Goal: Task Accomplishment & Management: Manage account settings

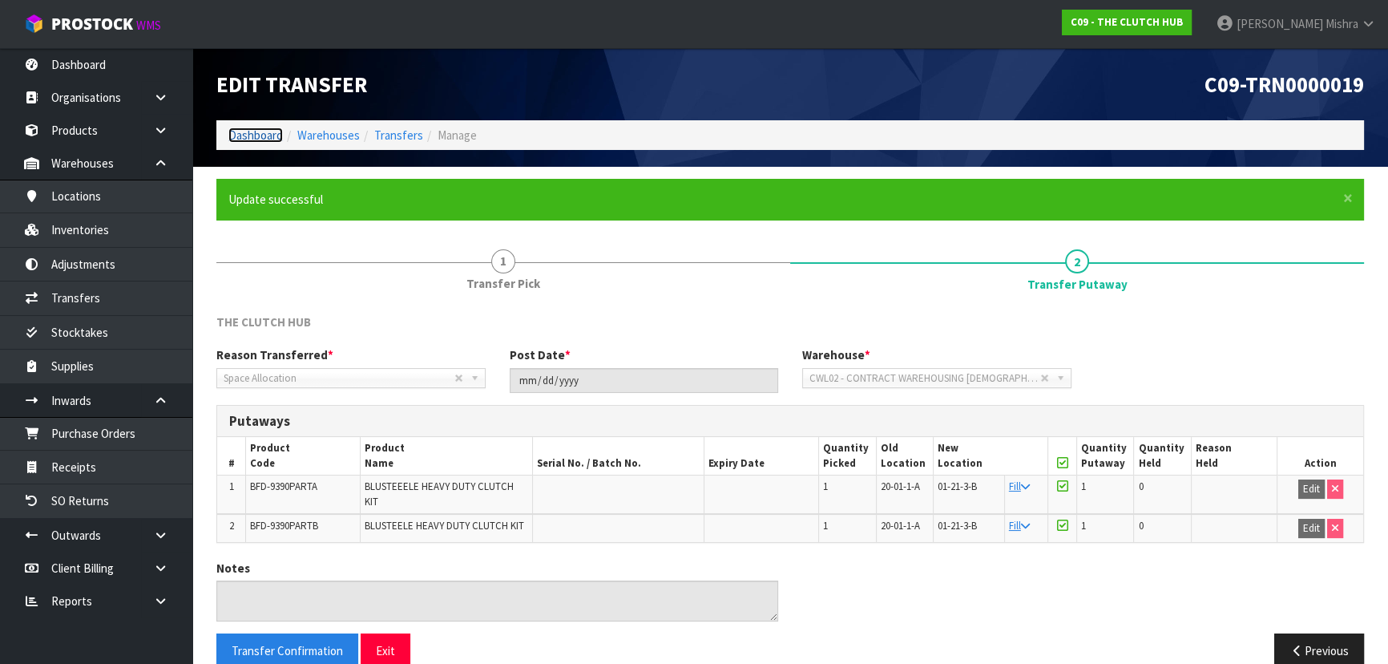
click at [257, 142] on link "Dashboard" at bounding box center [255, 134] width 55 height 15
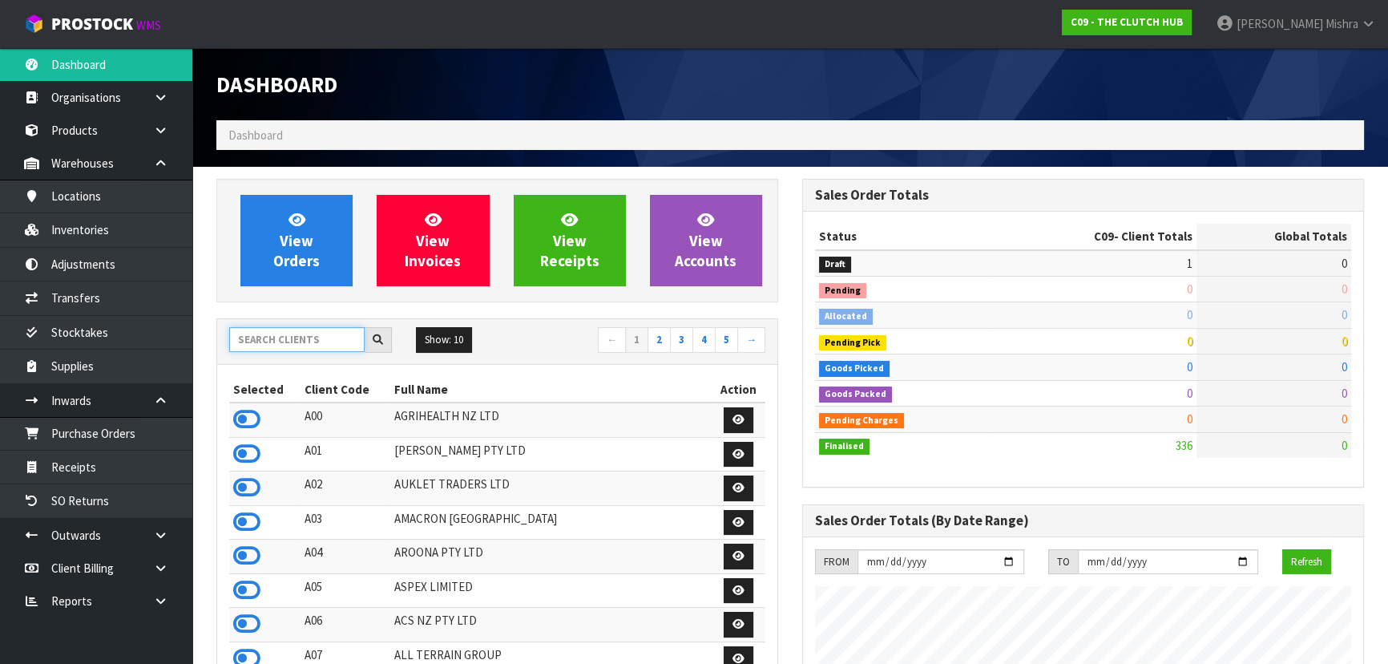
click at [273, 348] on input "text" at bounding box center [296, 339] width 135 height 25
type input "E04"
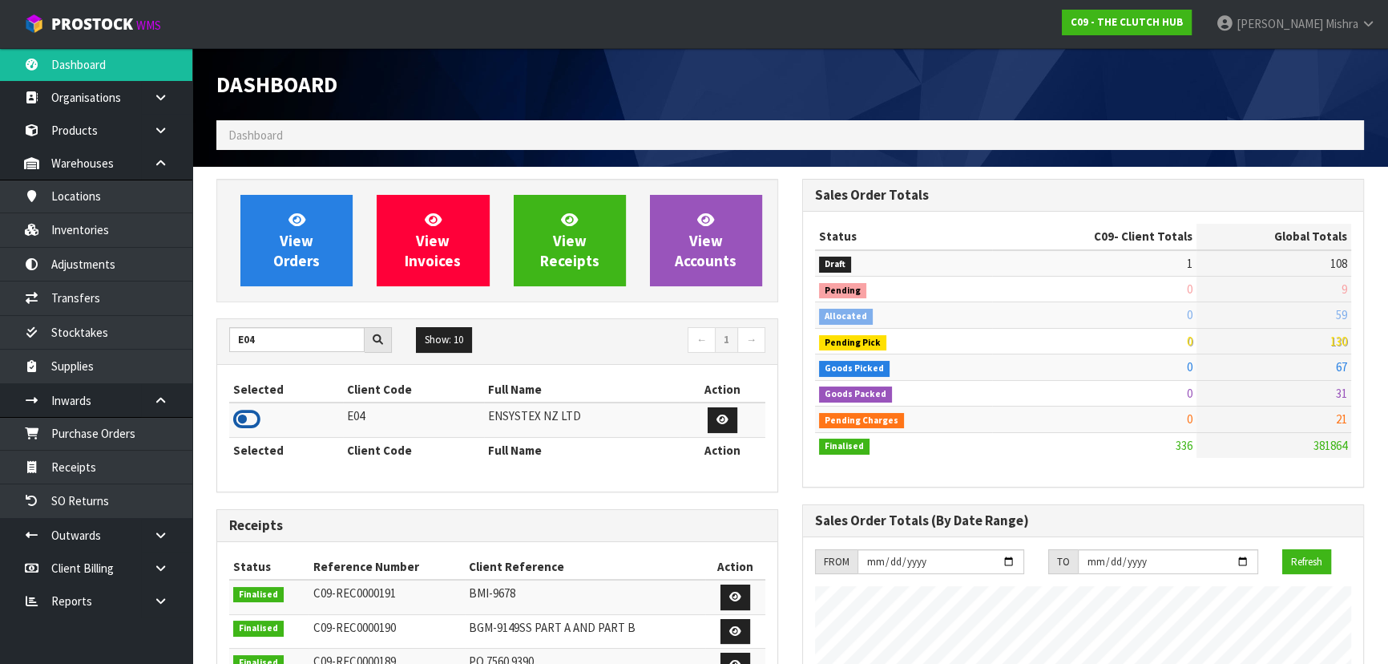
click at [257, 410] on icon at bounding box center [246, 419] width 27 height 24
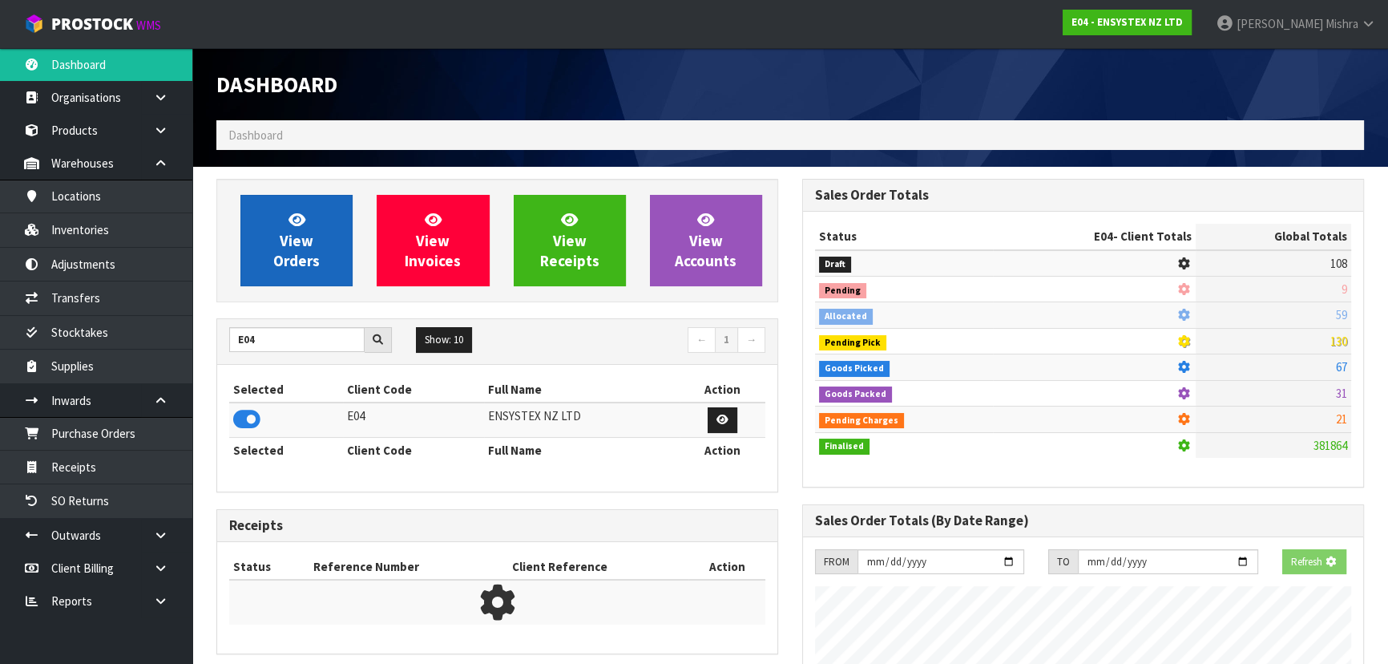
scroll to position [1246, 585]
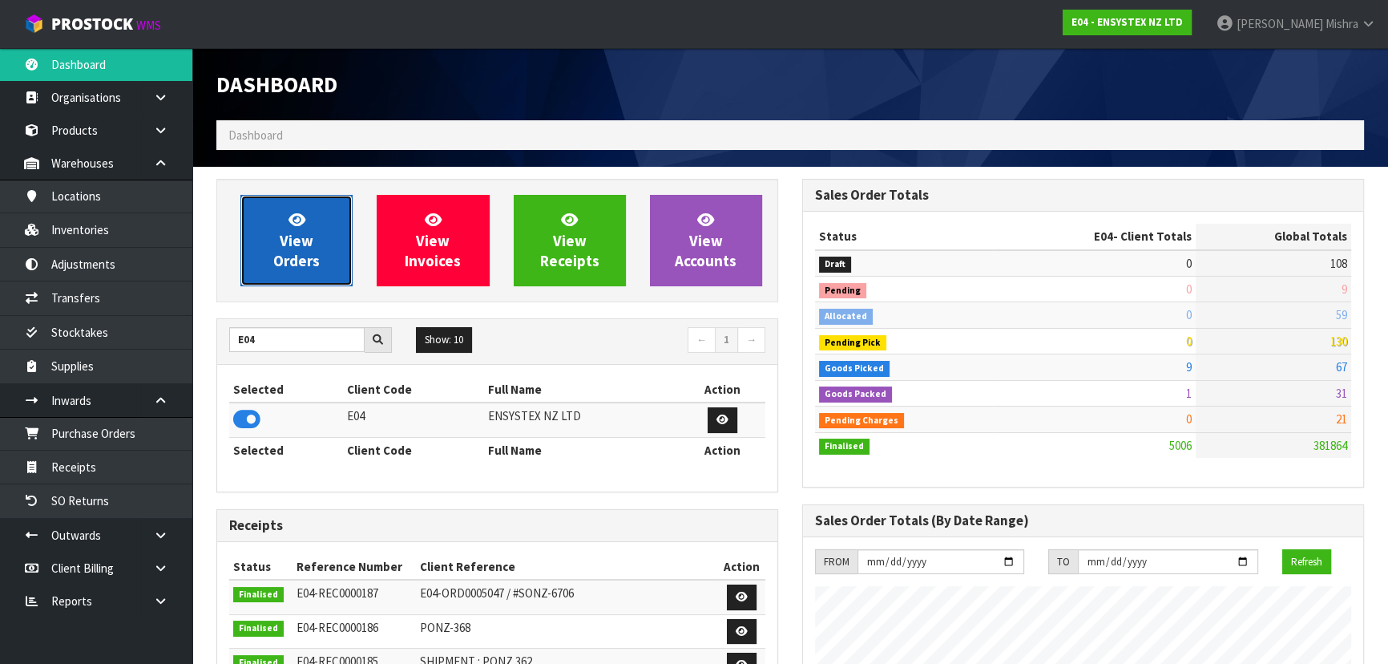
click at [305, 267] on span "View Orders" at bounding box center [296, 240] width 46 height 60
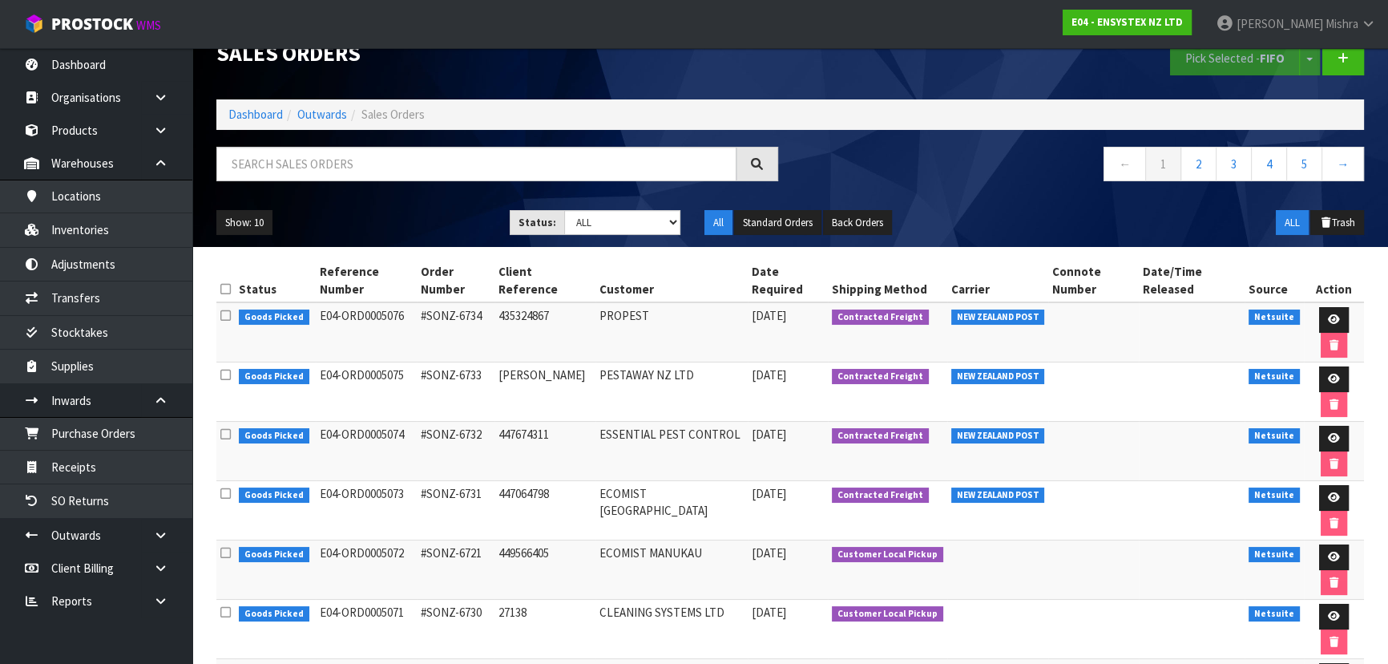
scroll to position [45, 0]
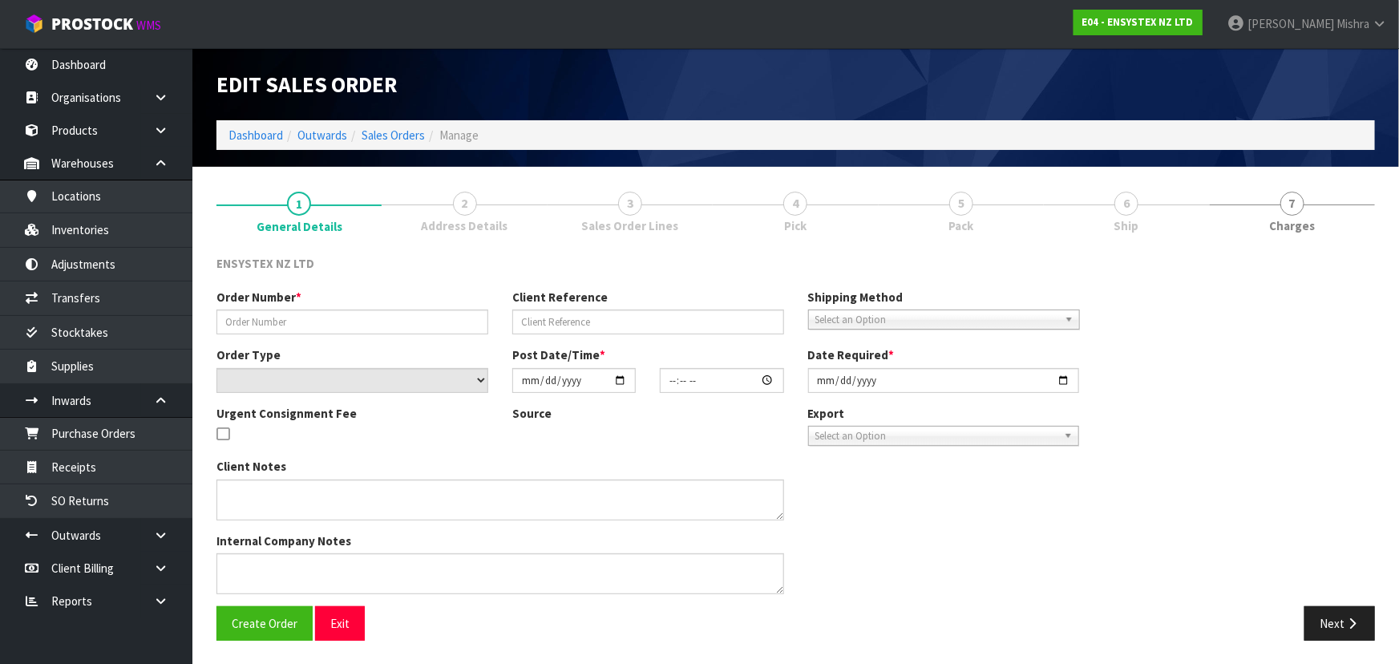
type input "#SONZ-6728"
type input "27175"
select select "number:0"
type input "[DATE]"
type input "13:15:21.000"
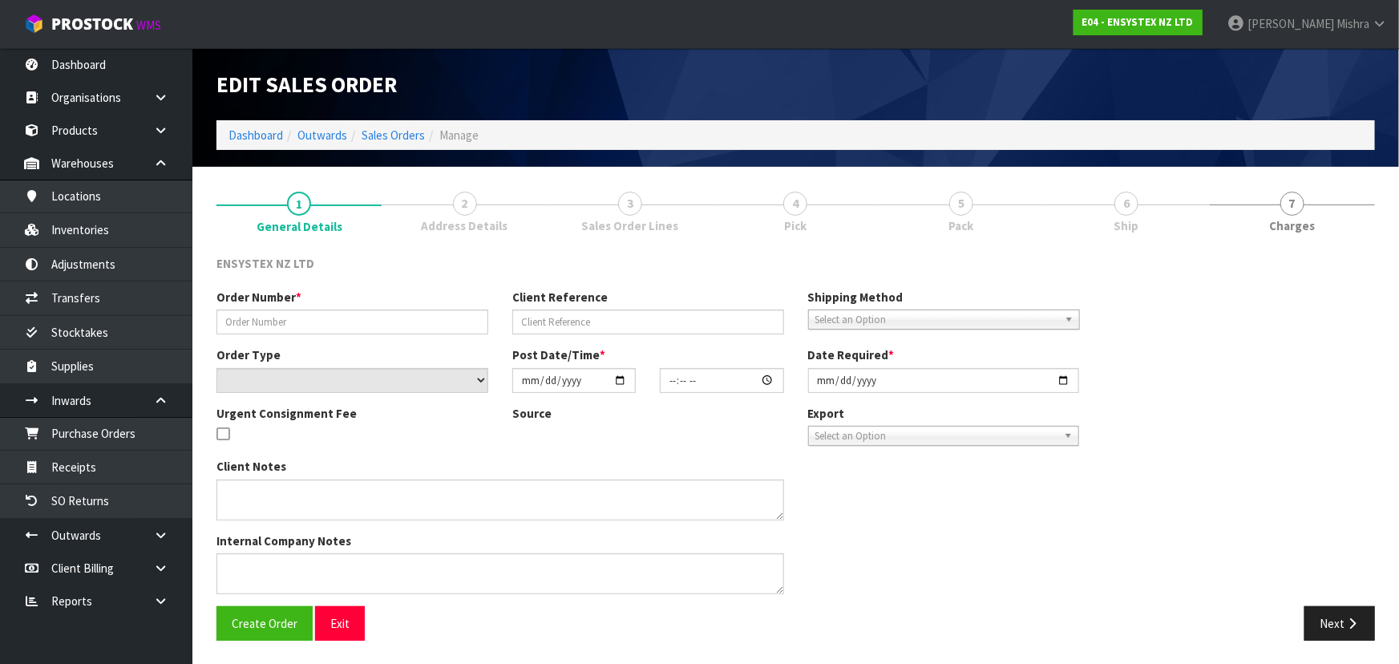
type input "[DATE]"
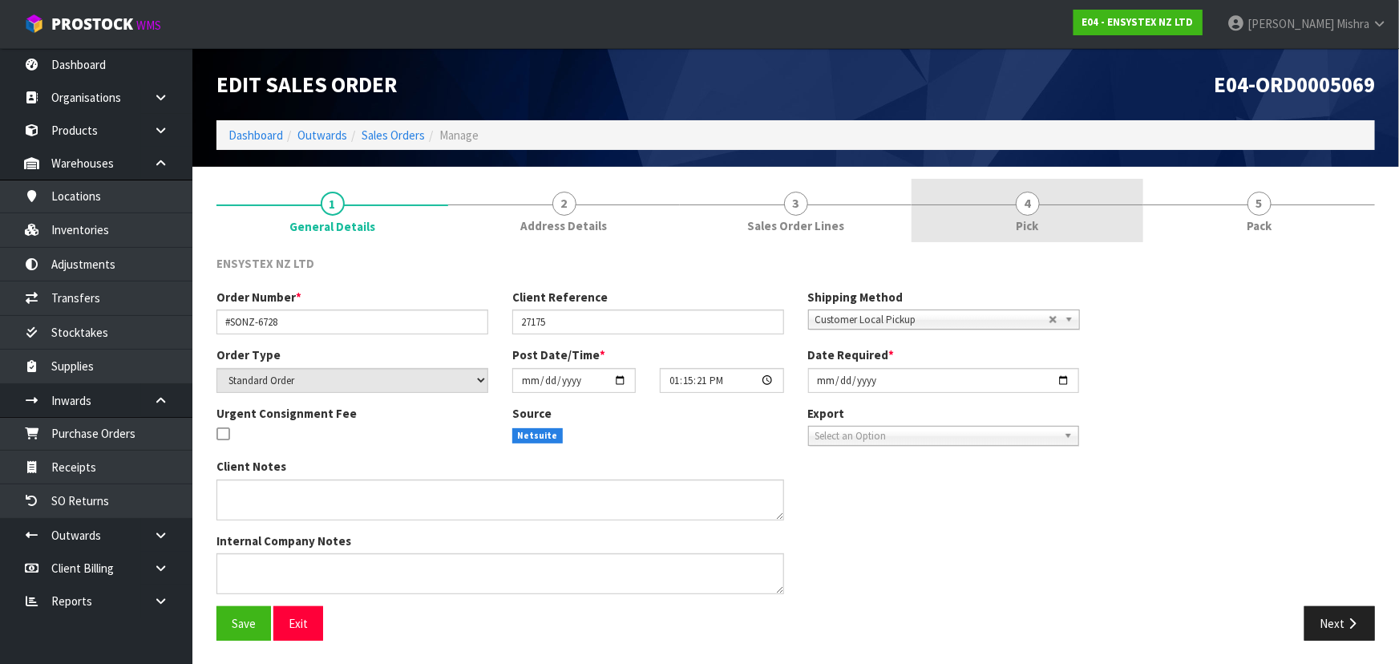
click at [1048, 223] on link "4 Pick" at bounding box center [1027, 210] width 232 height 63
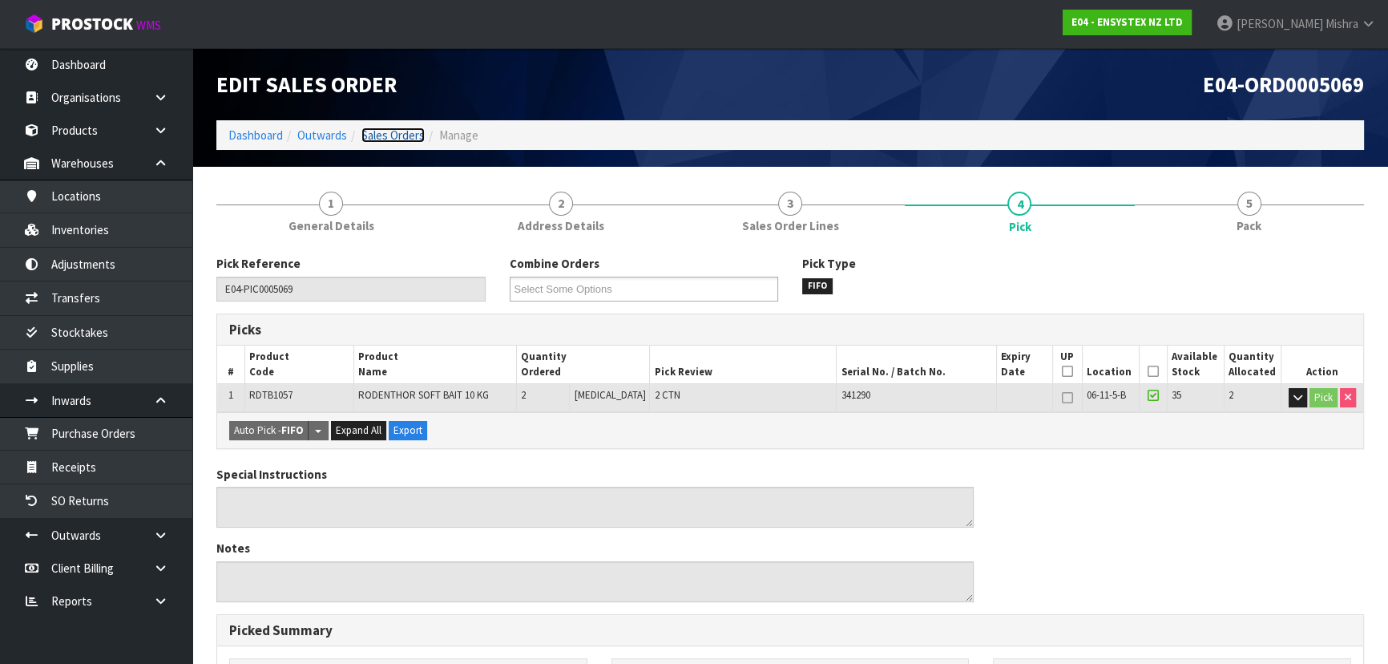
click at [387, 136] on link "Sales Orders" at bounding box center [393, 134] width 63 height 15
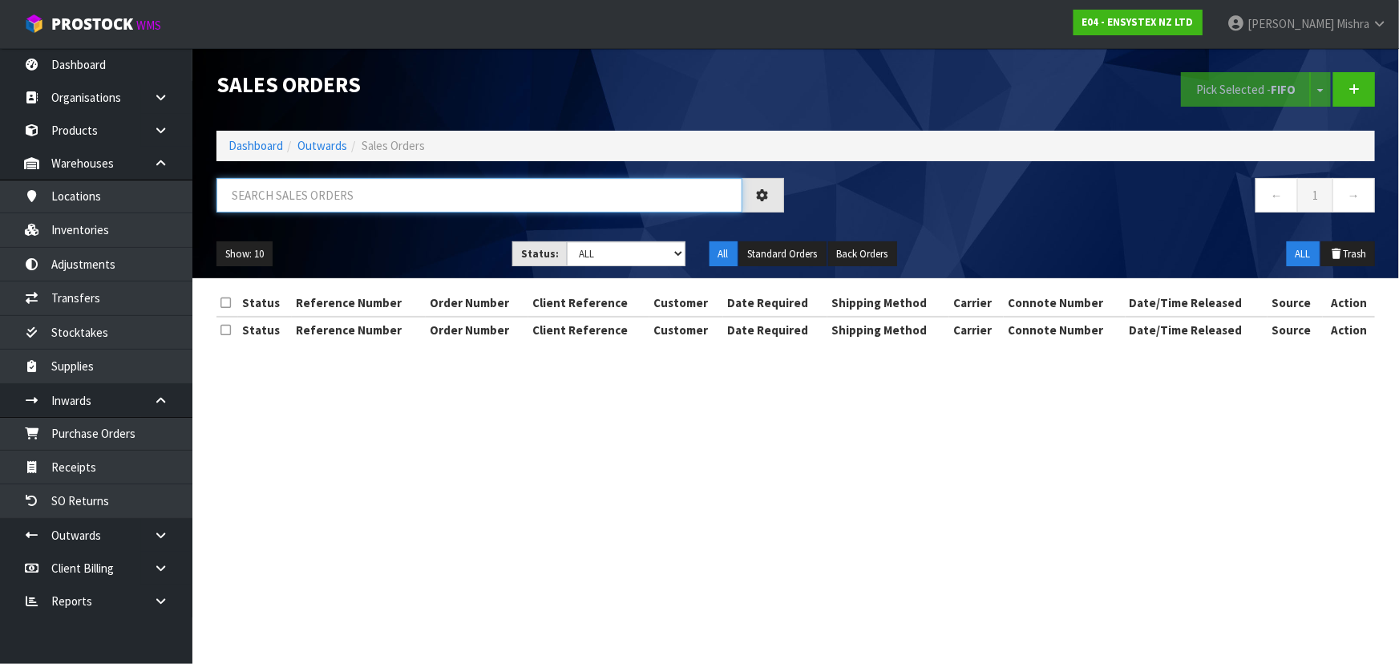
click at [413, 204] on input "text" at bounding box center [479, 195] width 526 height 34
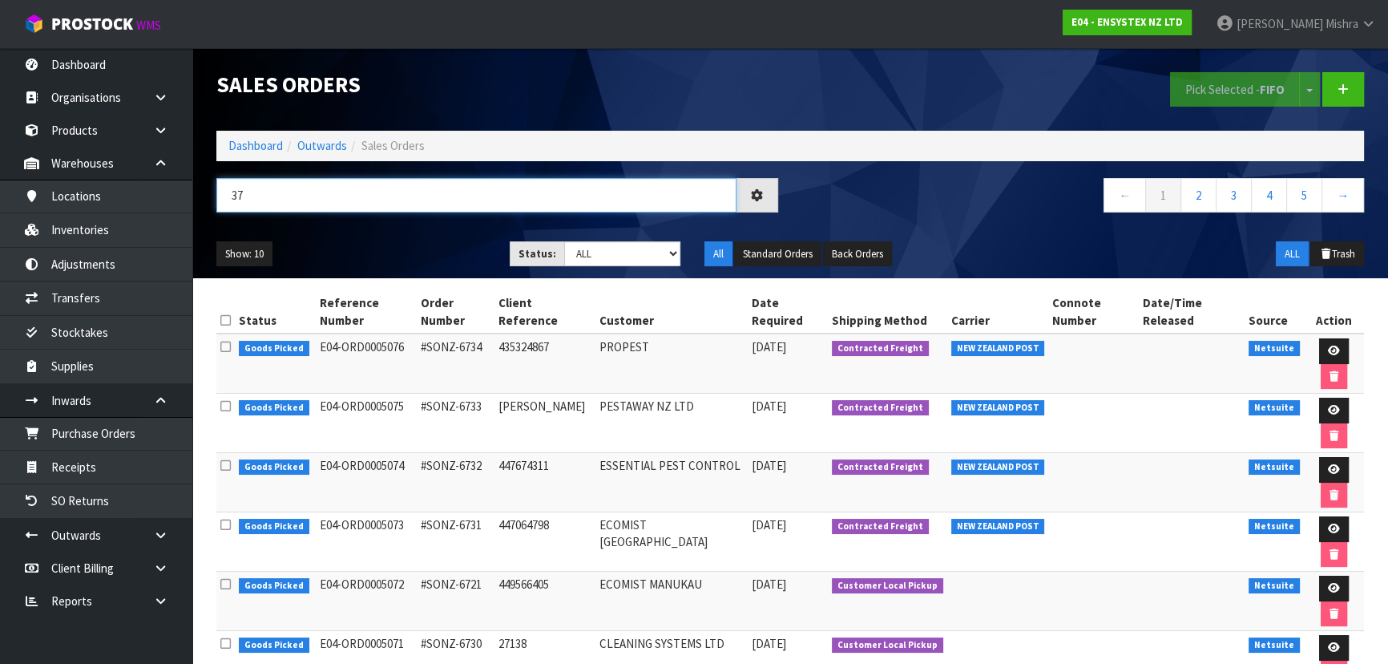
type input "3"
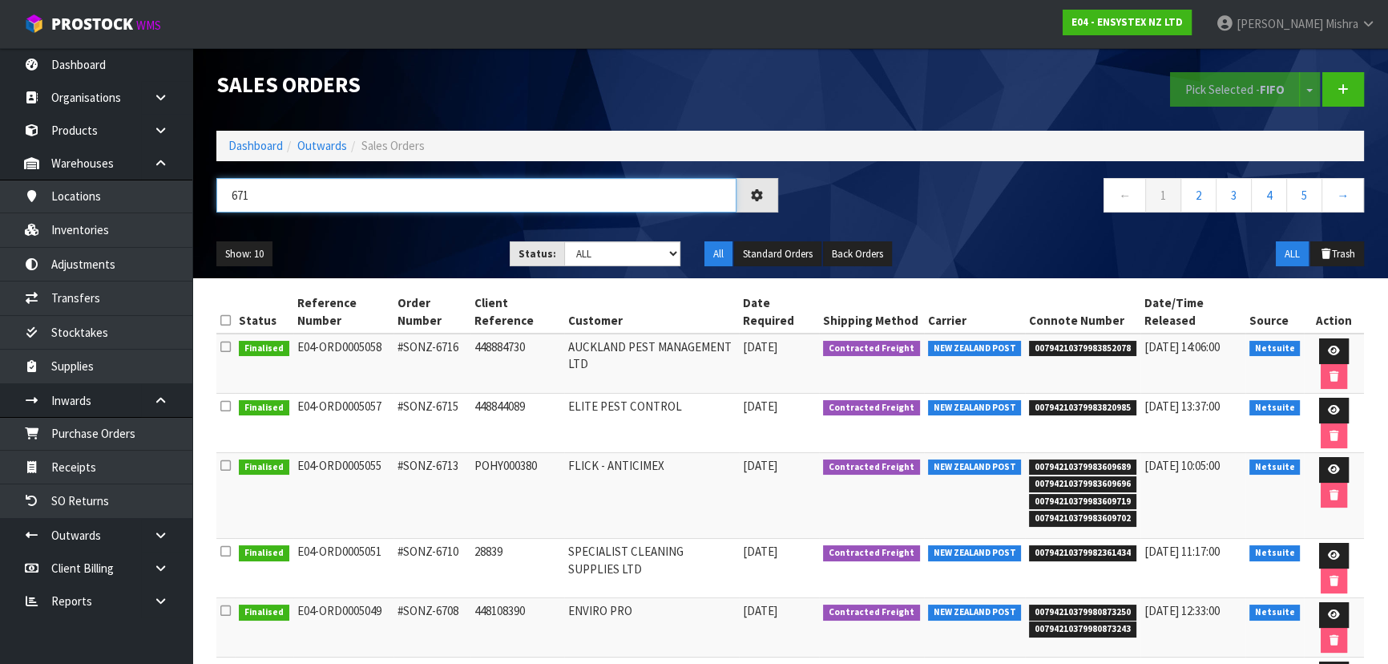
type input "6714"
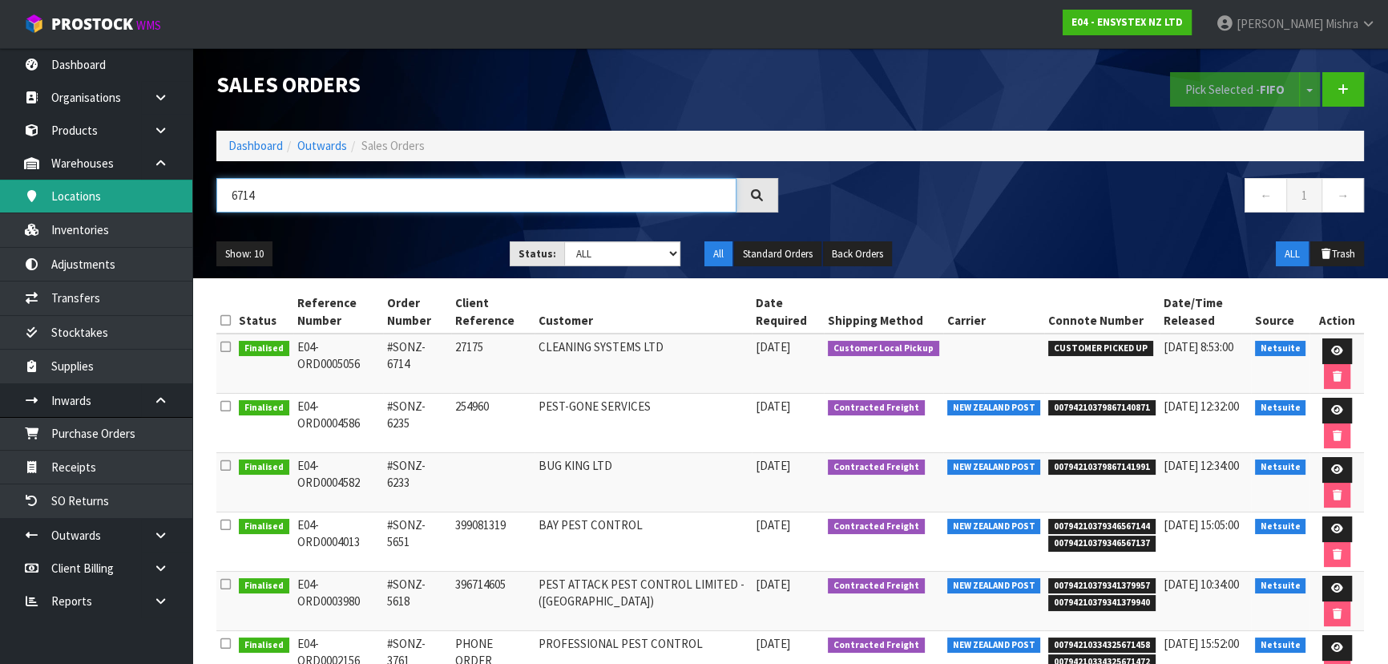
drag, startPoint x: 330, startPoint y: 206, endPoint x: 137, endPoint y: 202, distance: 193.2
click at [137, 202] on body "Toggle navigation ProStock WMS E04 - ENSYSTEX NZ LTD [PERSON_NAME] Logout Dashb…" at bounding box center [694, 332] width 1388 height 664
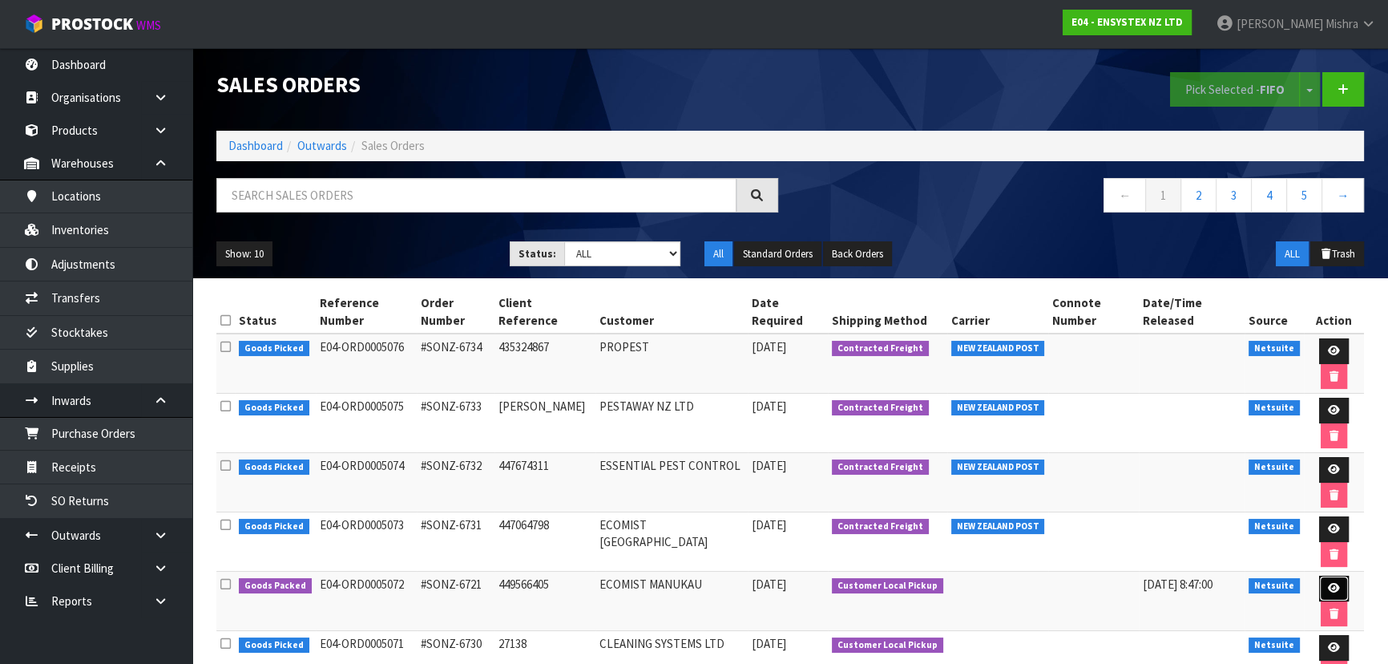
click at [1328, 583] on icon at bounding box center [1334, 588] width 12 height 10
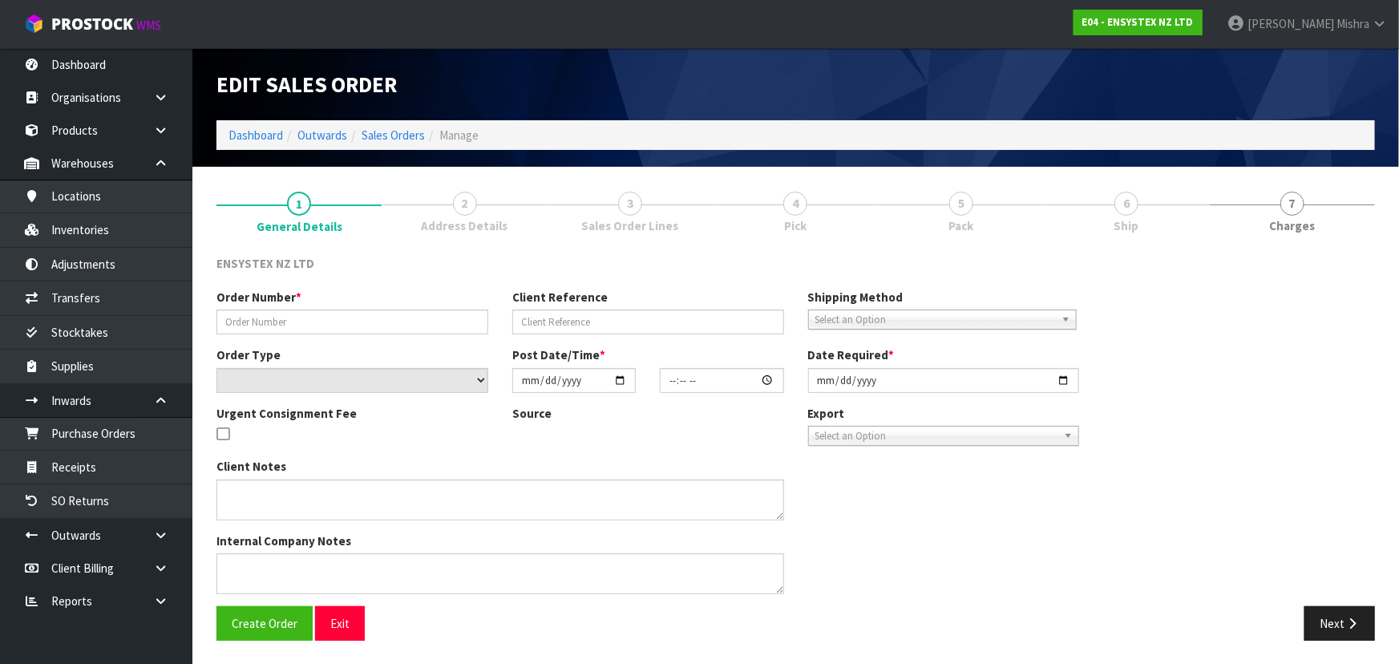
type input "#SONZ-6721"
type input "449566405"
select select "number:0"
type input "[DATE]"
type input "13:45:18.000"
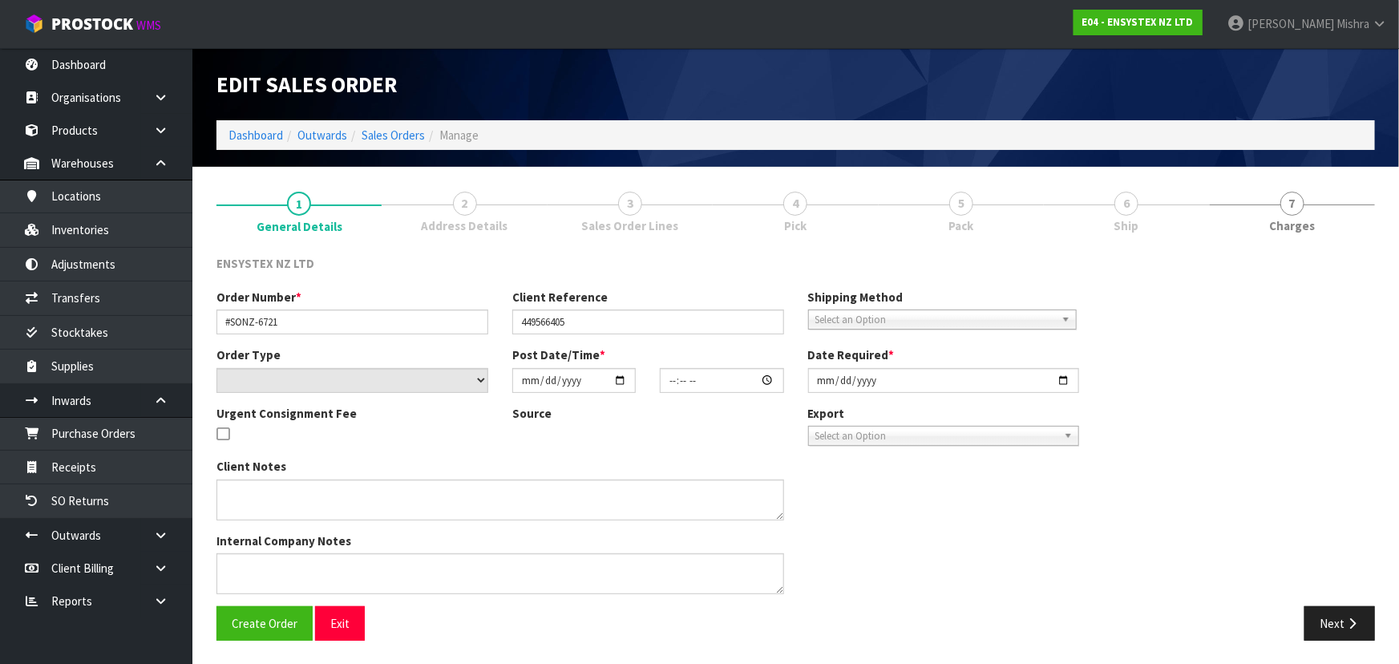
type input "[DATE]"
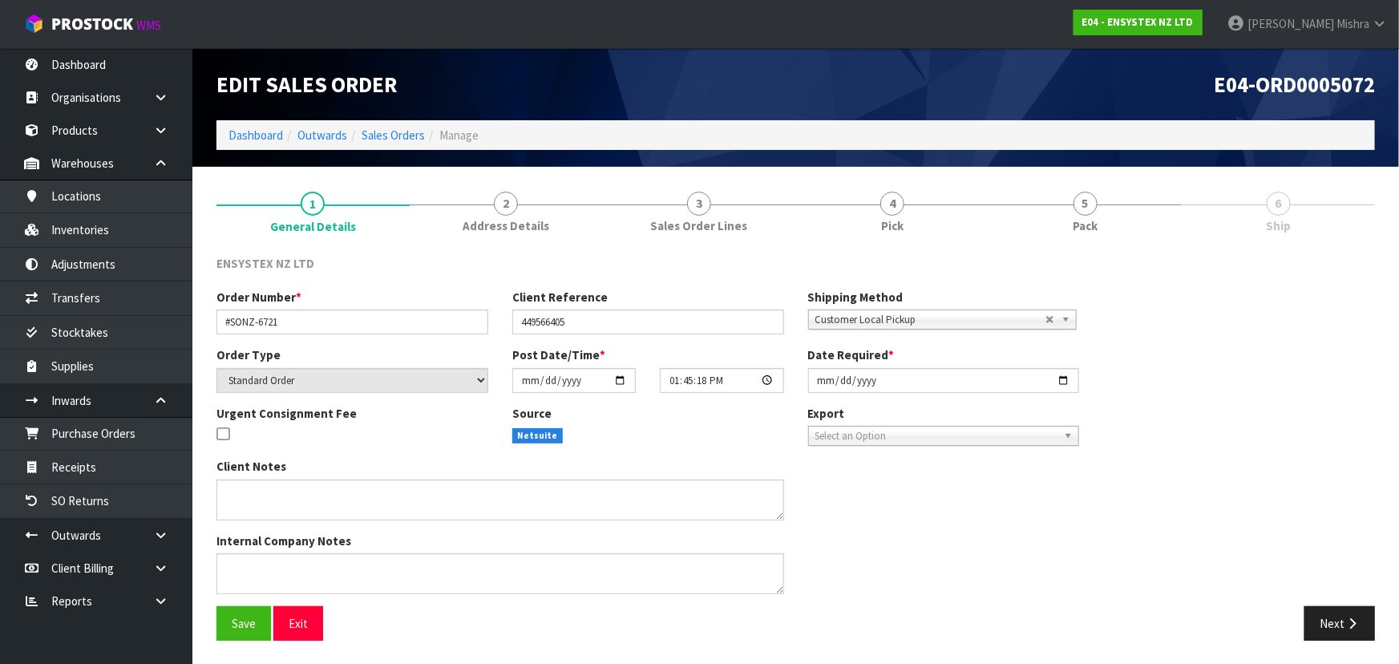
click at [1114, 208] on link "5 Pack" at bounding box center [1084, 210] width 193 height 63
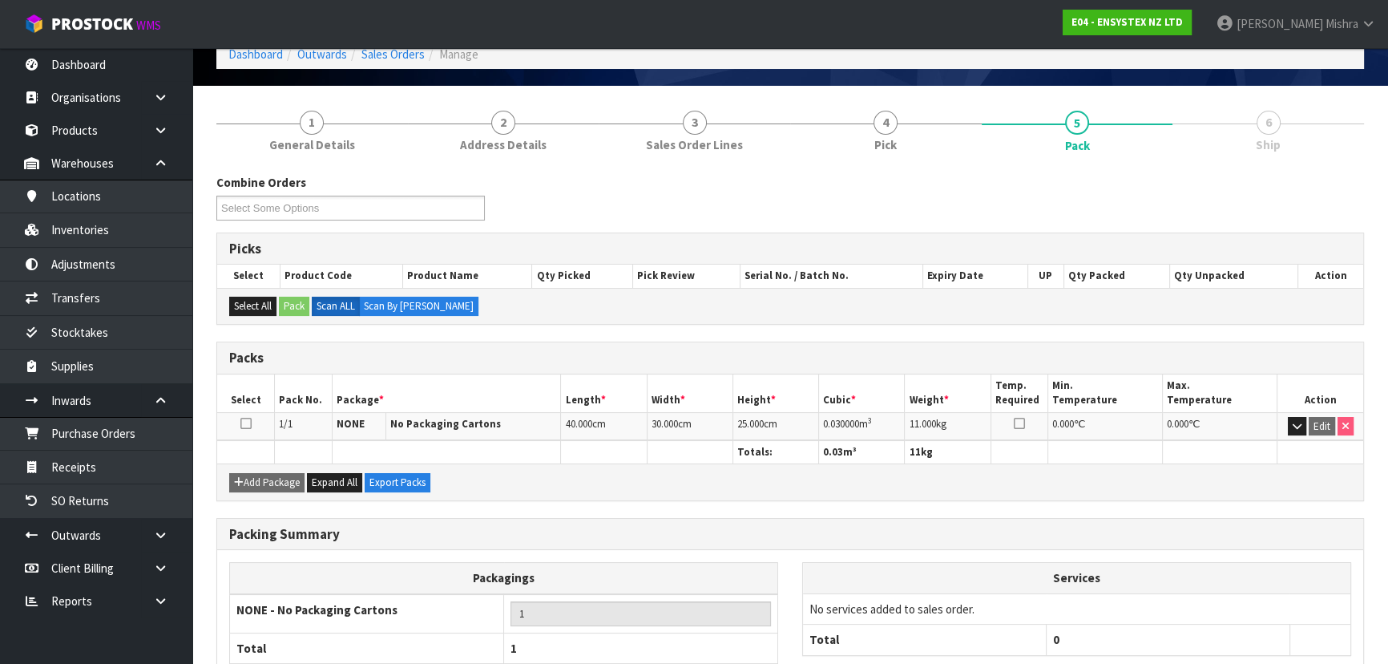
scroll to position [183, 0]
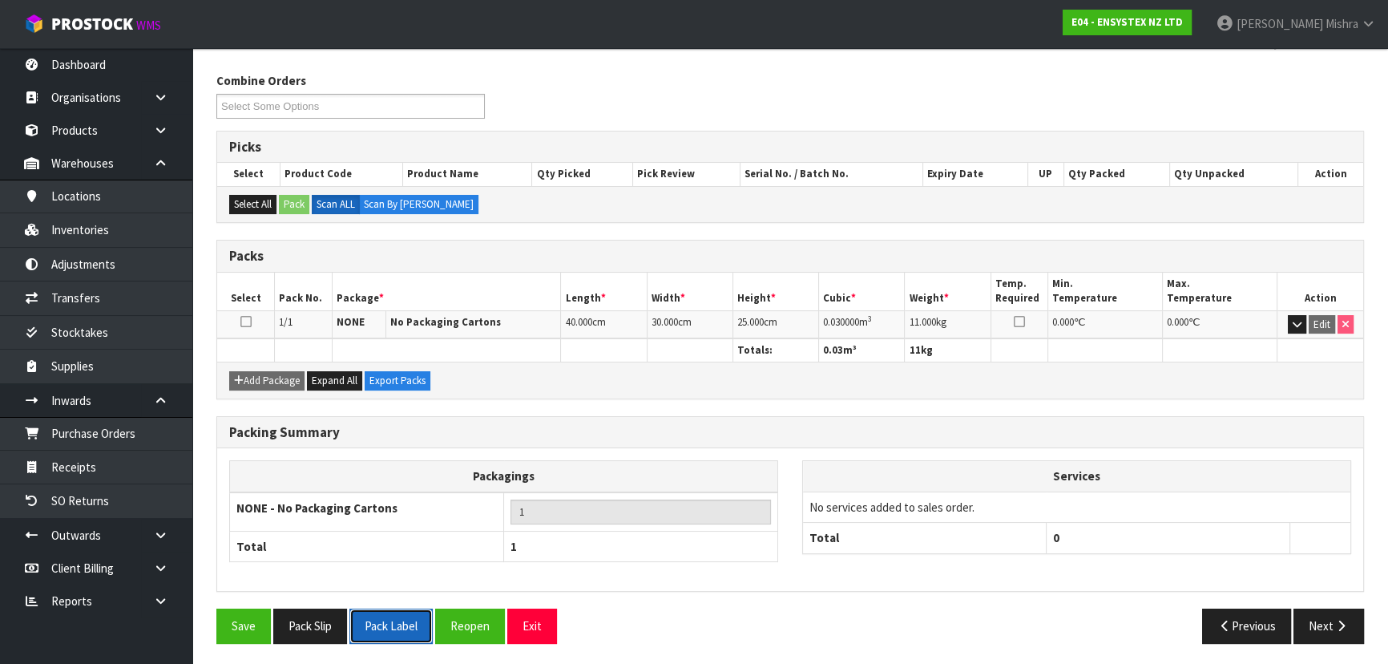
click at [377, 629] on button "Pack Label" at bounding box center [390, 625] width 83 height 34
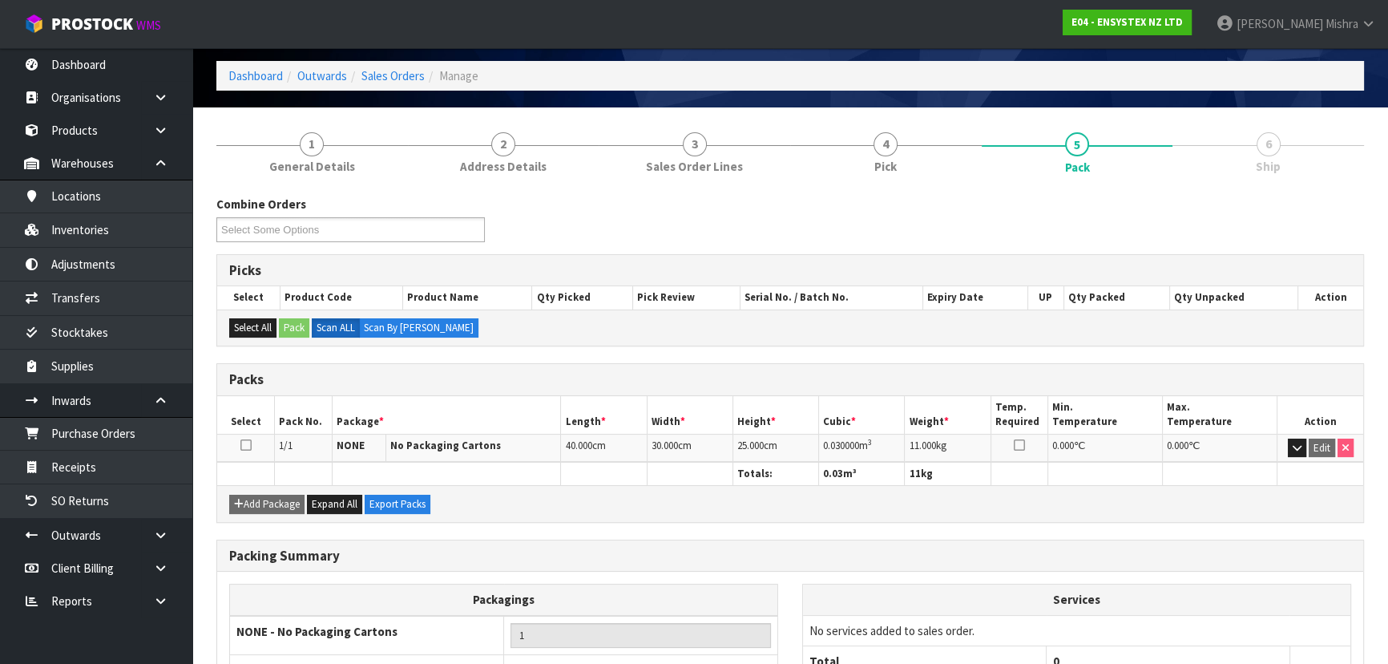
scroll to position [0, 0]
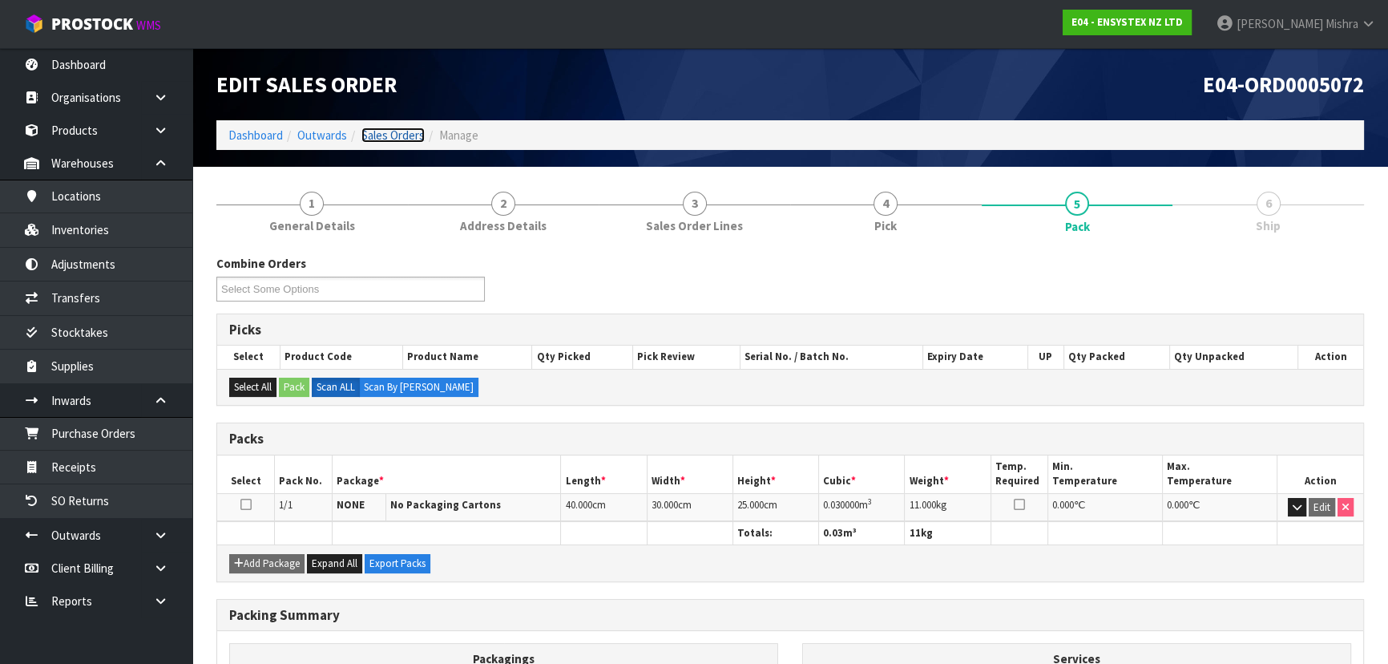
click at [401, 136] on link "Sales Orders" at bounding box center [393, 134] width 63 height 15
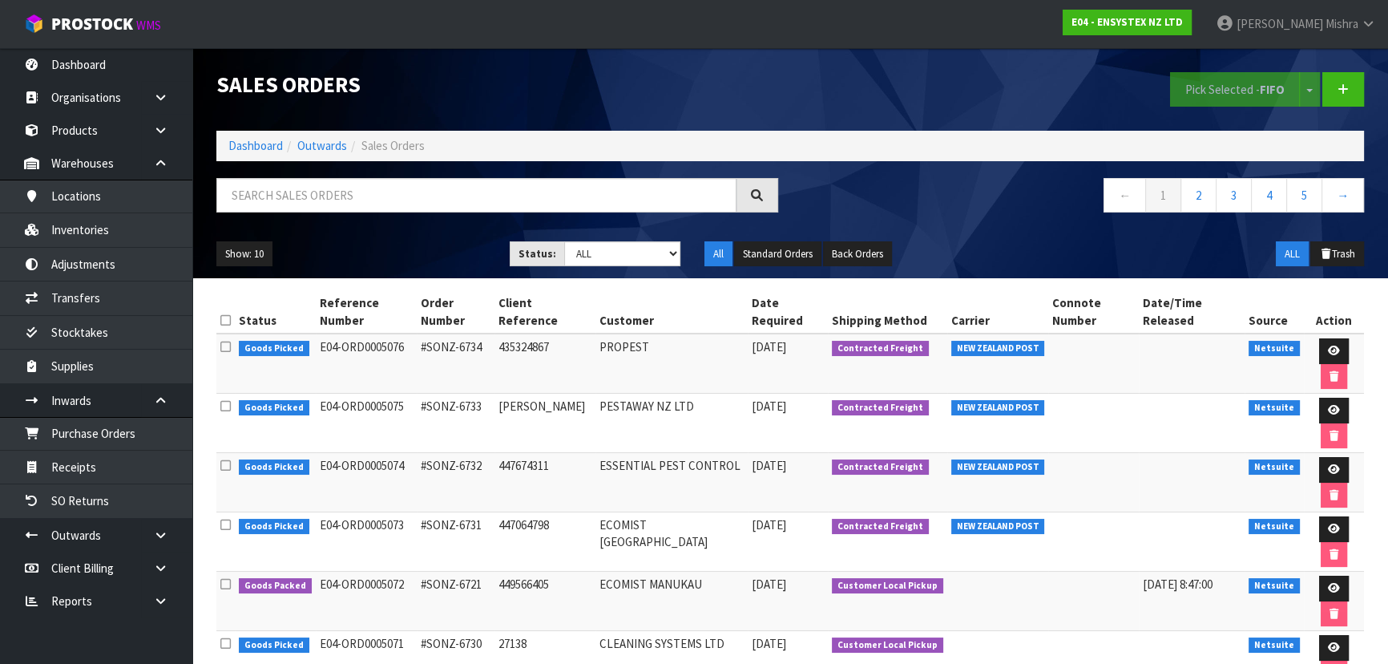
click at [992, 631] on td at bounding box center [998, 660] width 102 height 59
click at [1328, 642] on icon at bounding box center [1334, 647] width 12 height 10
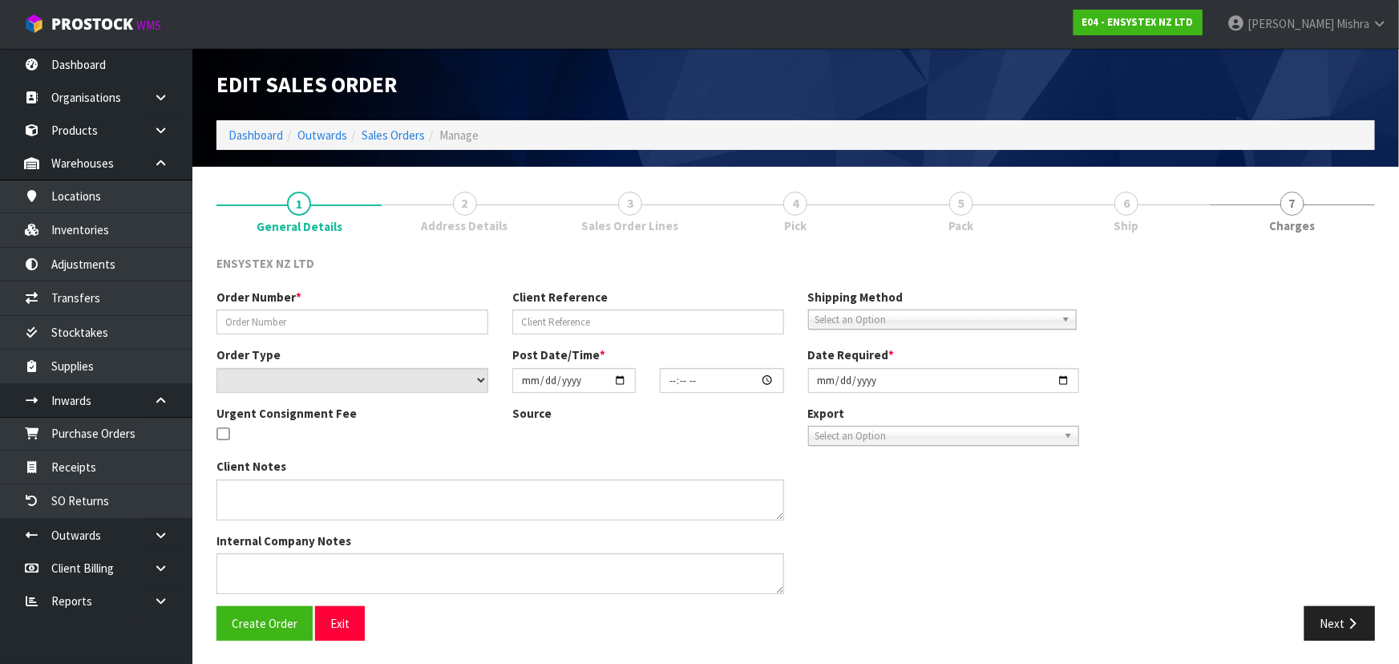
type input "#SONZ-6730"
type input "27138"
select select "number:0"
type input "[DATE]"
type input "13:30:13.000"
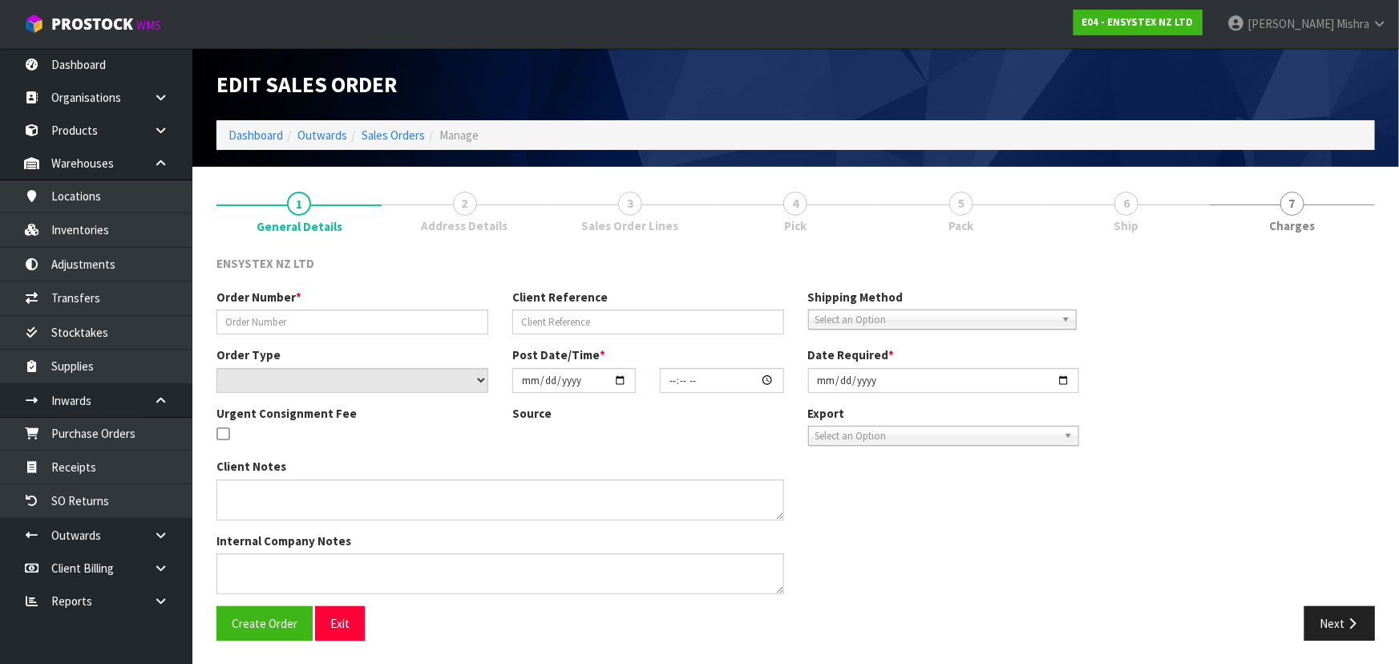
type input "[DATE]"
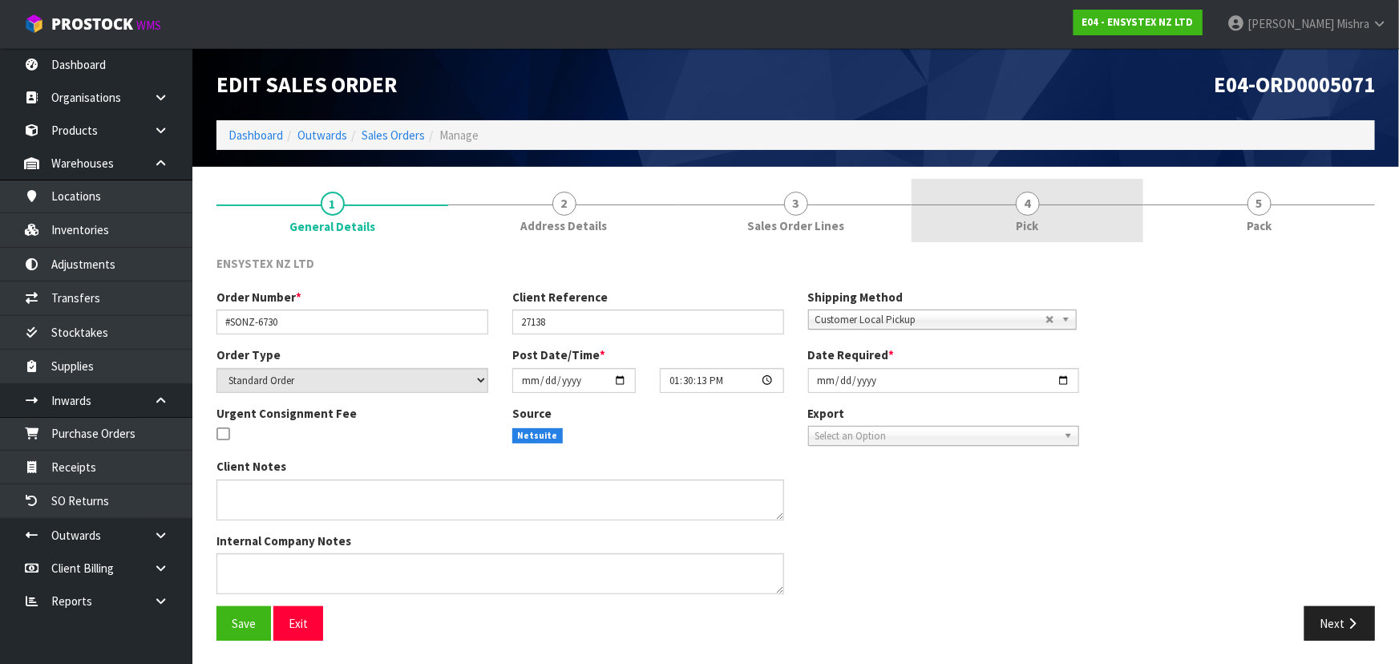
click at [1092, 228] on link "4 Pick" at bounding box center [1027, 210] width 232 height 63
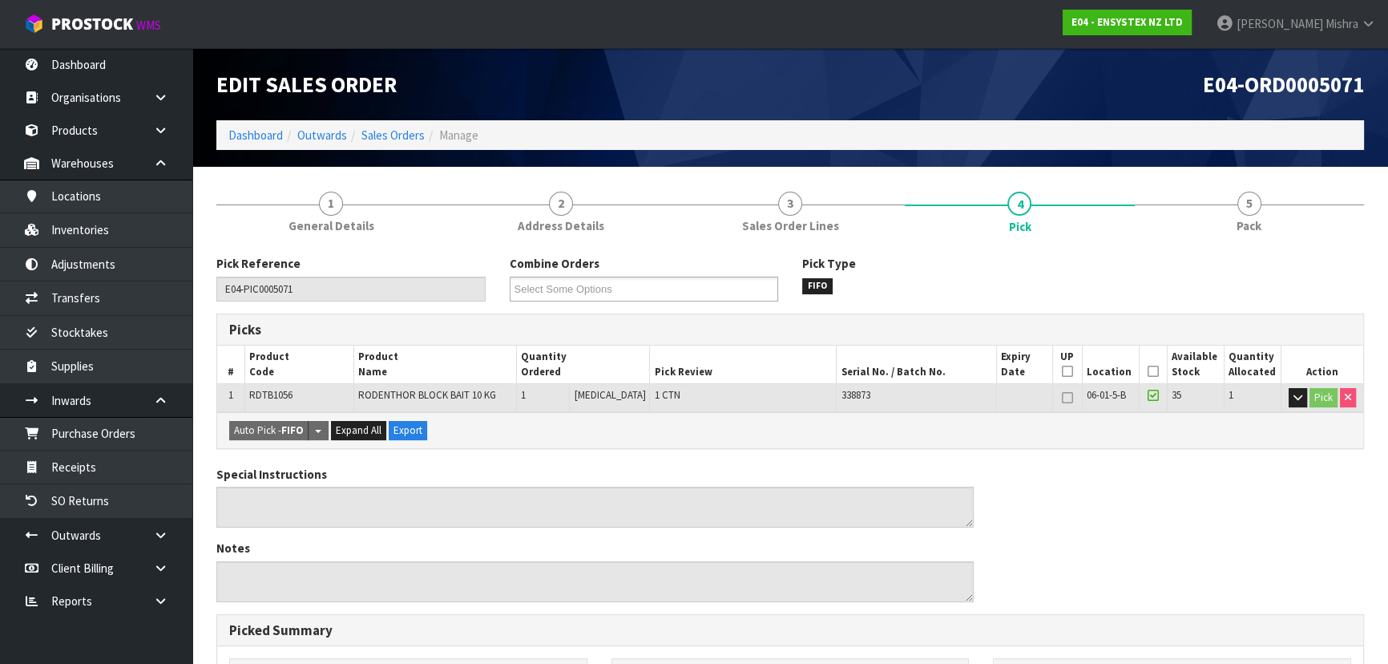
click at [1152, 372] on icon at bounding box center [1153, 371] width 11 height 1
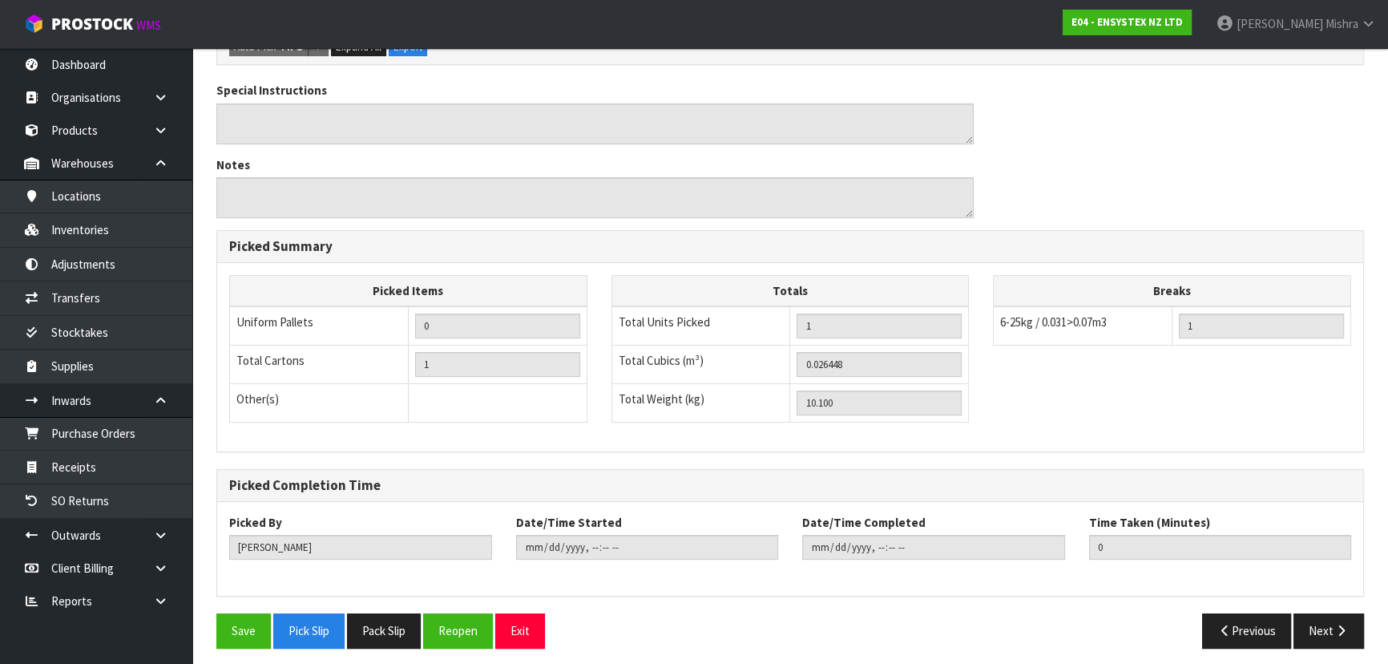
scroll to position [447, 0]
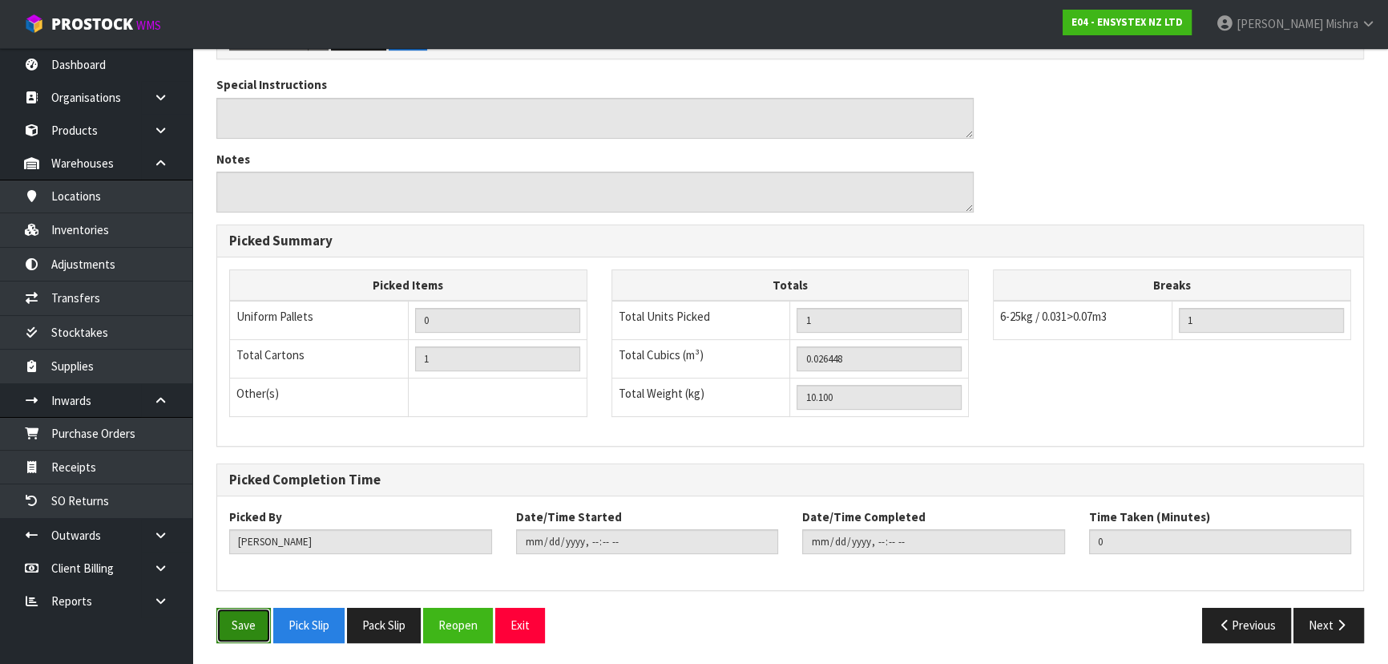
click at [265, 635] on button "Save" at bounding box center [243, 625] width 55 height 34
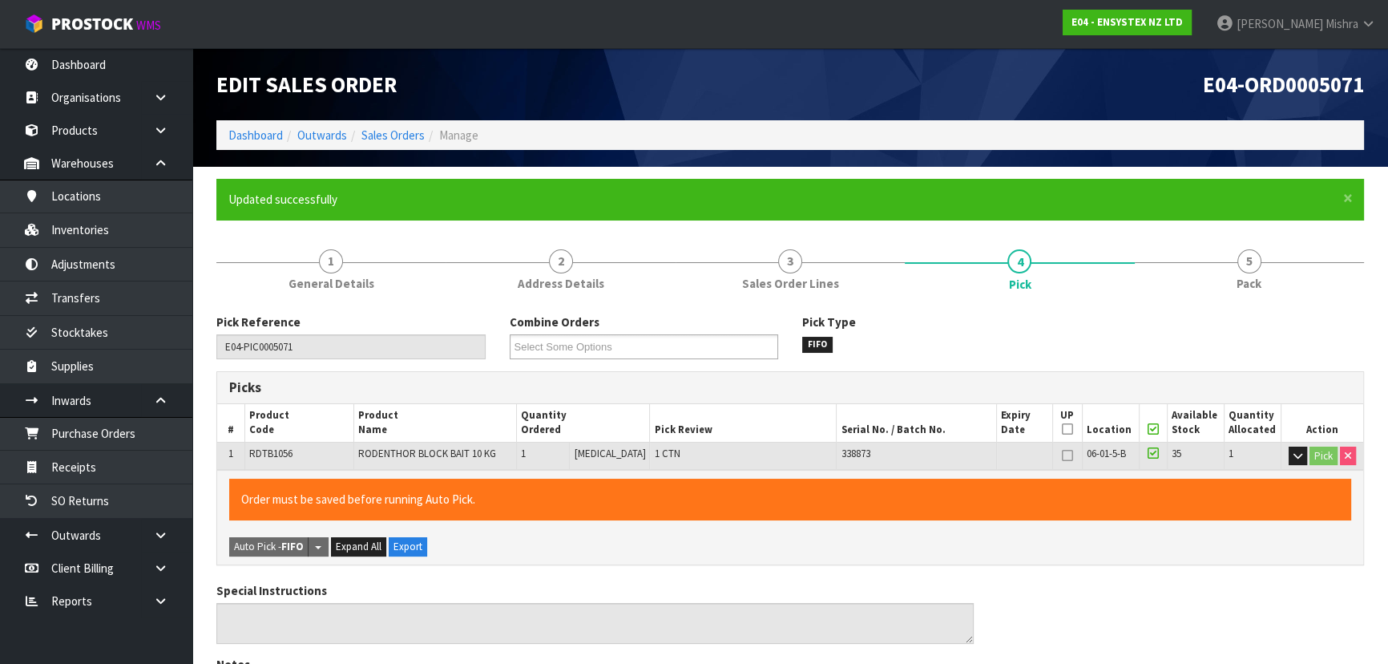
type input "[PERSON_NAME]"
type input "[DATE]T08:48:57"
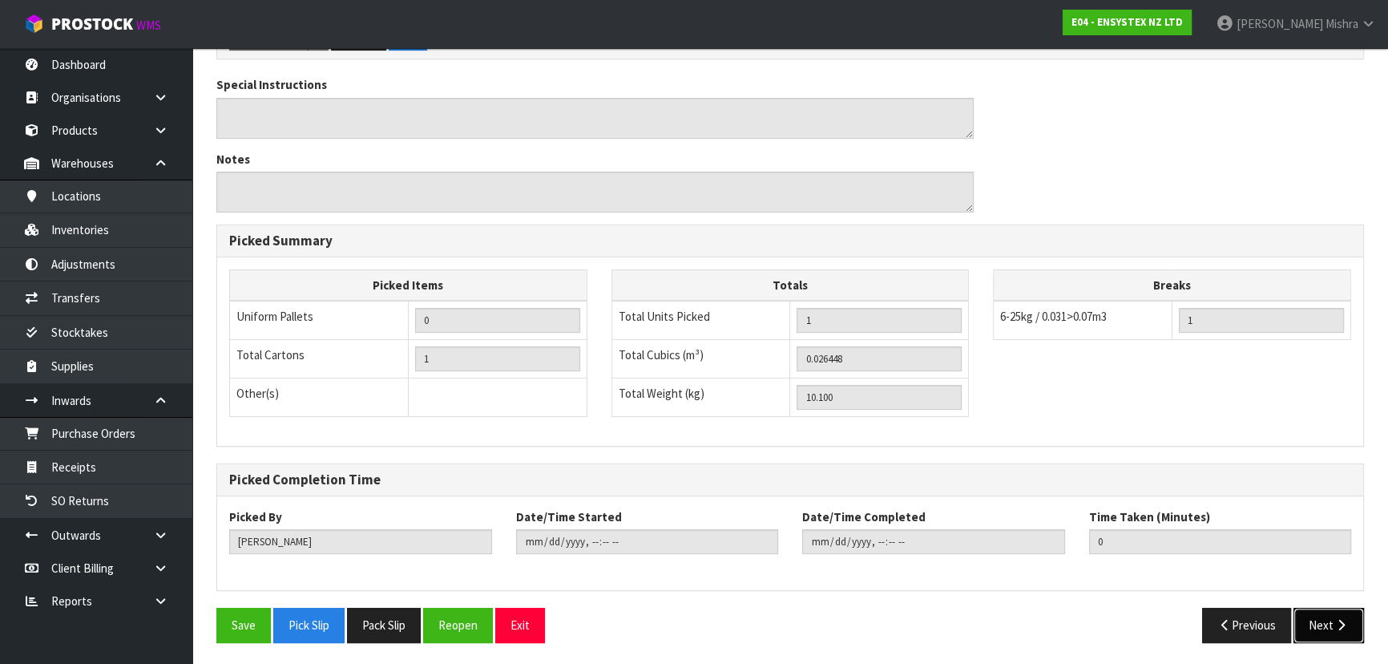
click at [1345, 625] on icon "button" at bounding box center [1341, 625] width 15 height 12
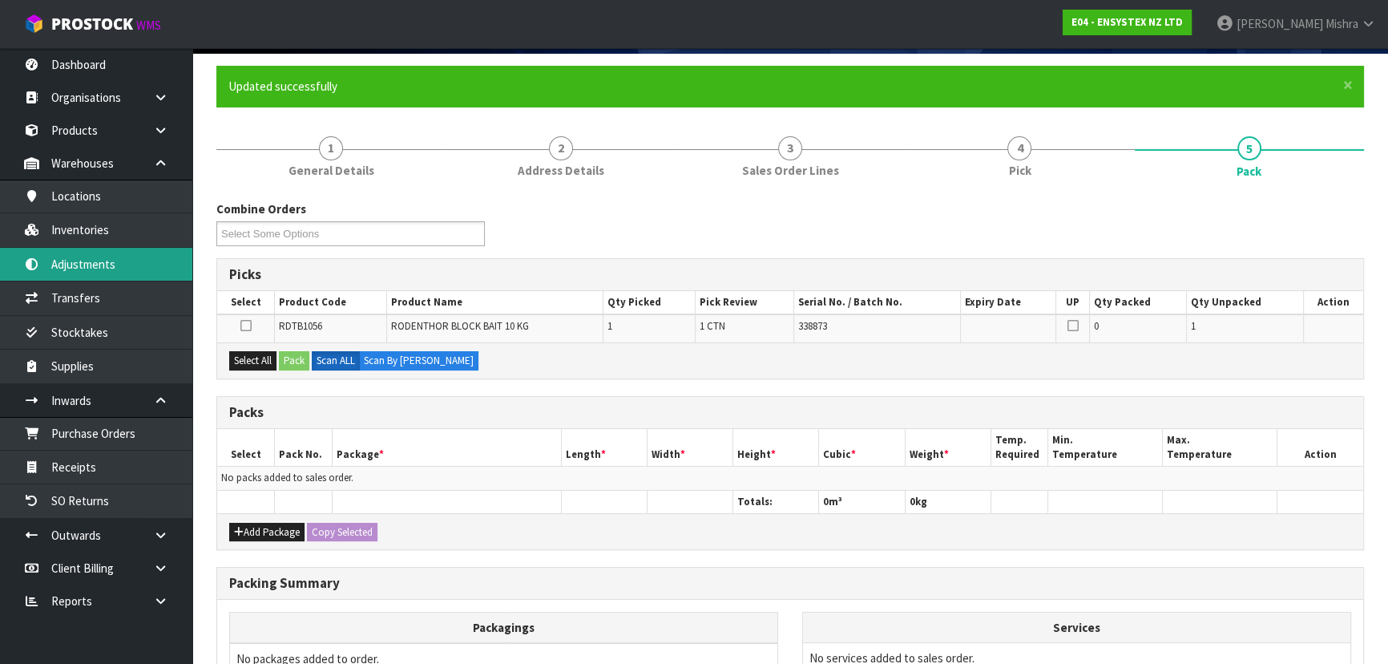
scroll to position [293, 0]
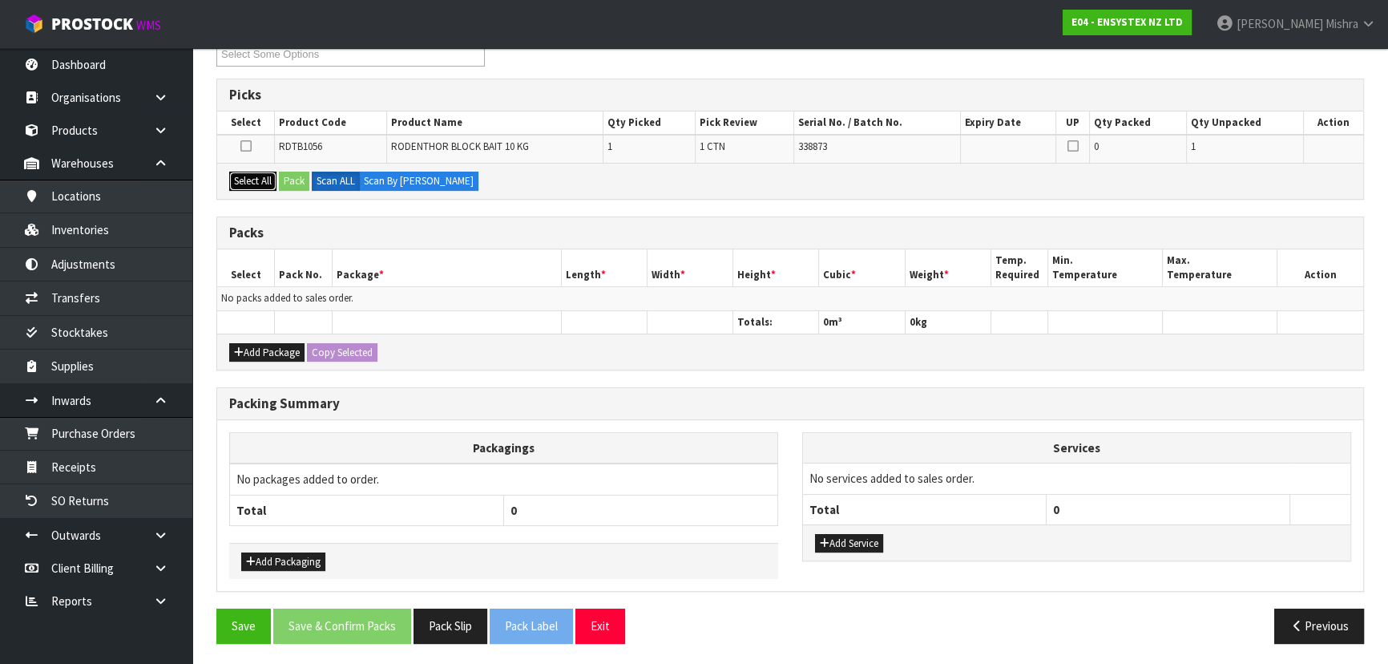
click at [269, 188] on button "Select All" at bounding box center [252, 181] width 47 height 19
click at [296, 184] on button "Pack" at bounding box center [294, 181] width 30 height 19
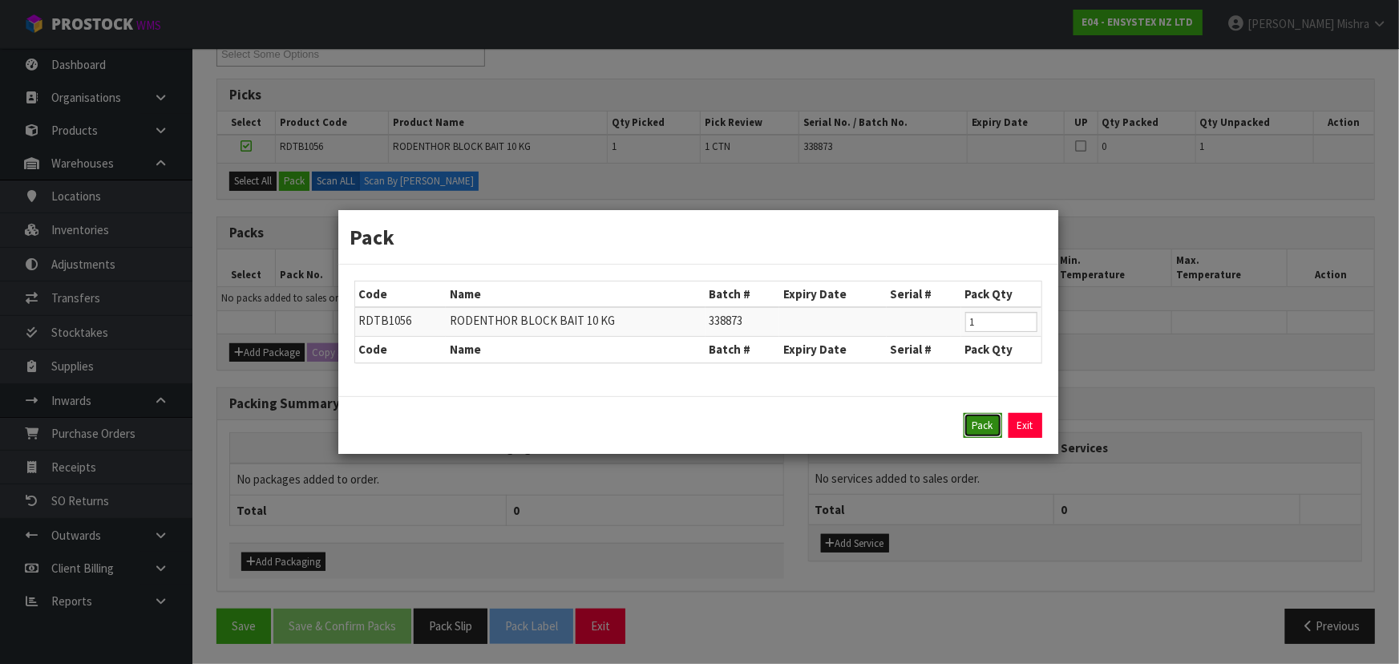
click at [975, 418] on button "Pack" at bounding box center [983, 426] width 38 height 26
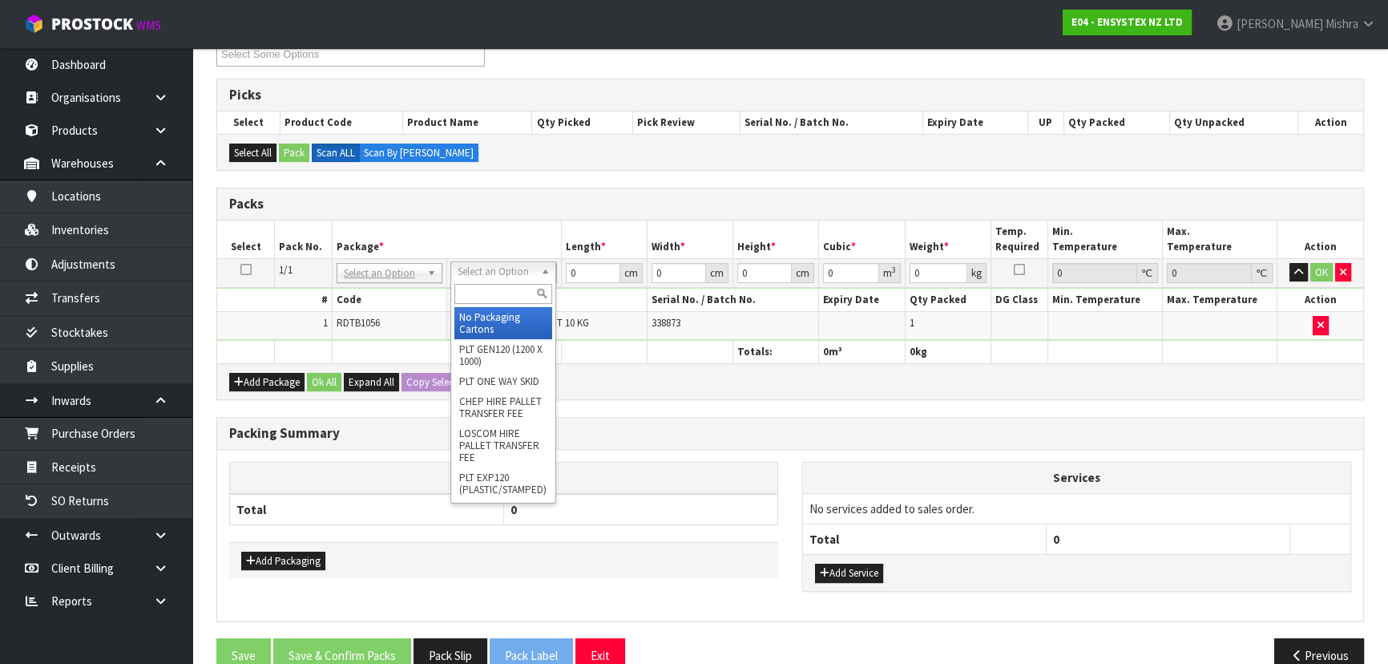
drag, startPoint x: 483, startPoint y: 311, endPoint x: 530, endPoint y: 277, distance: 57.9
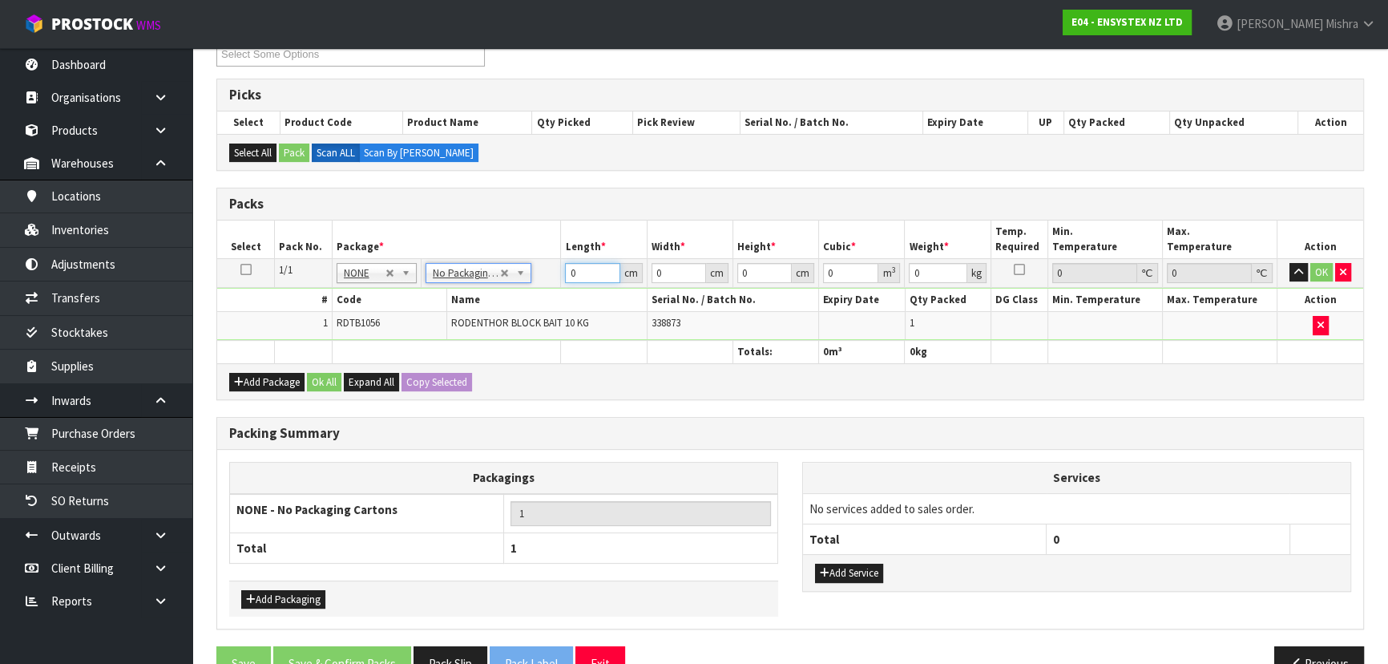
drag, startPoint x: 578, startPoint y: 271, endPoint x: 564, endPoint y: 277, distance: 15.1
click at [565, 277] on input "0" at bounding box center [592, 273] width 55 height 20
type input "40"
type input "30"
type input "2"
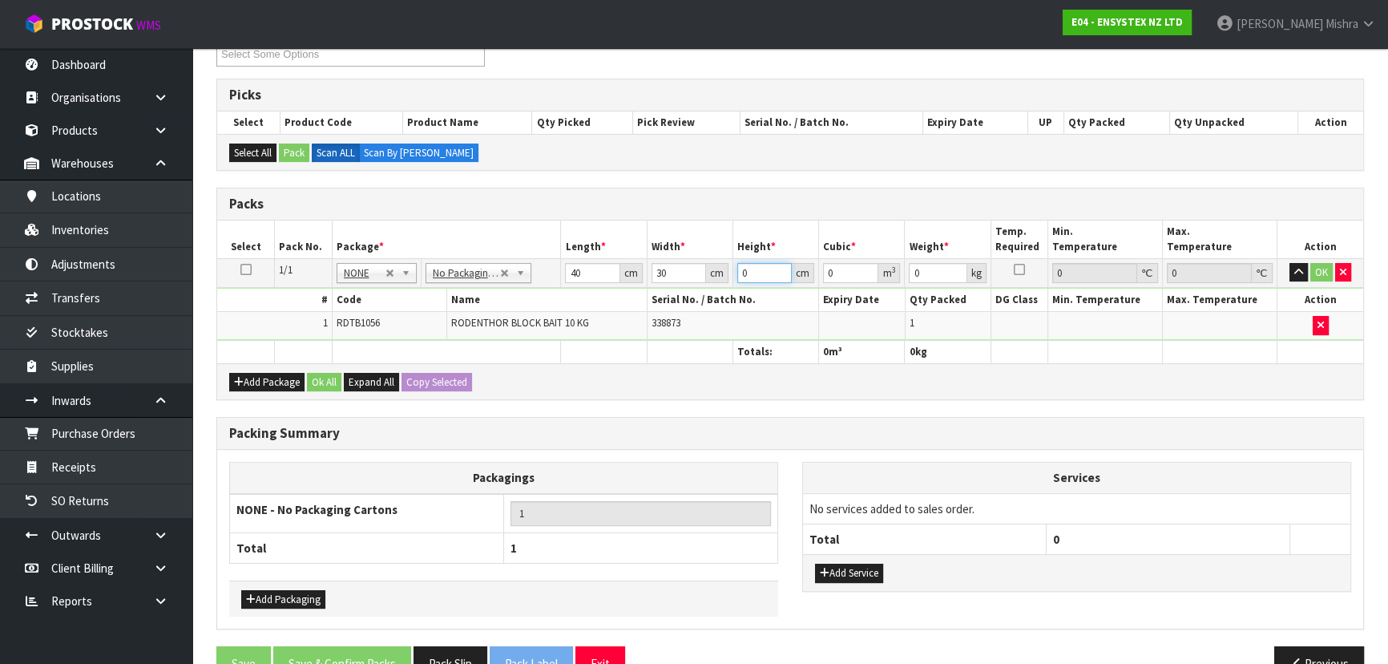
type input "0.0024"
type input "25"
type input "0.03"
type input "25"
type input "1"
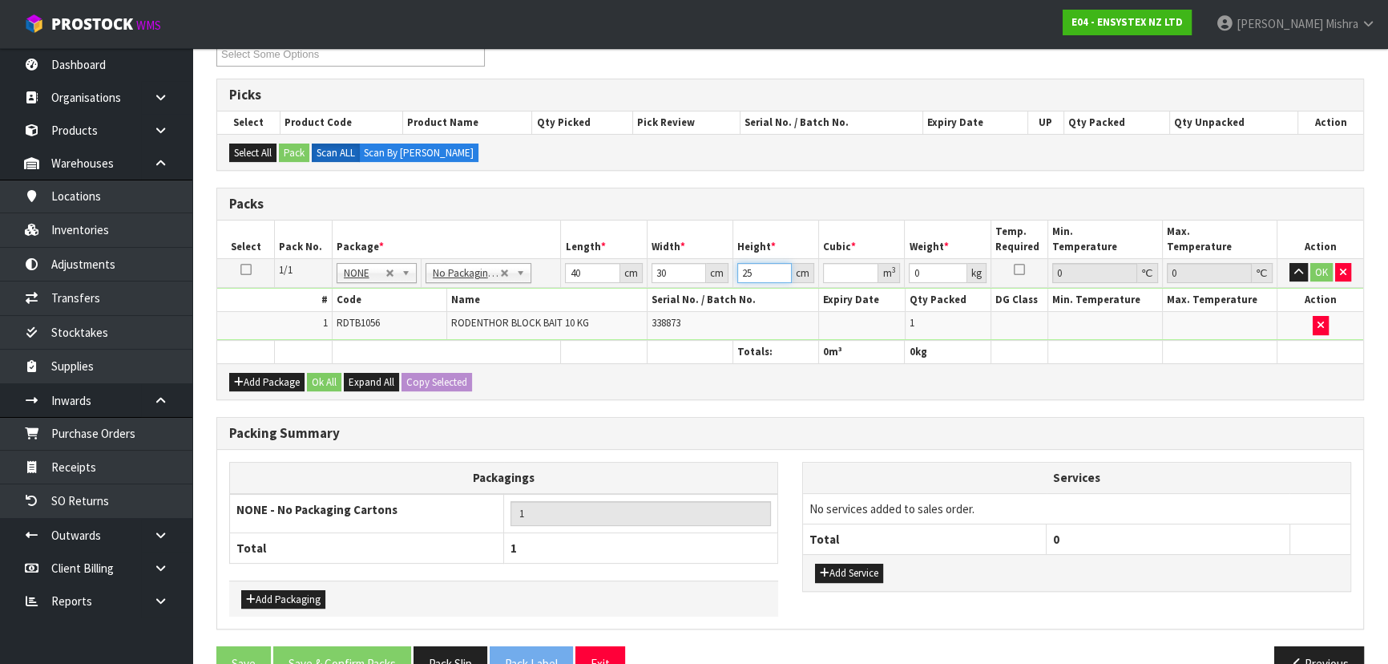
drag, startPoint x: 758, startPoint y: 266, endPoint x: 706, endPoint y: 263, distance: 51.4
click at [708, 262] on tr "1/1 NONE 007-001 007-002 007-004 007-009 007-013 007-014 007-015 007-017 007-01…" at bounding box center [790, 272] width 1146 height 29
type input "2"
type input "0.0024"
type input "25"
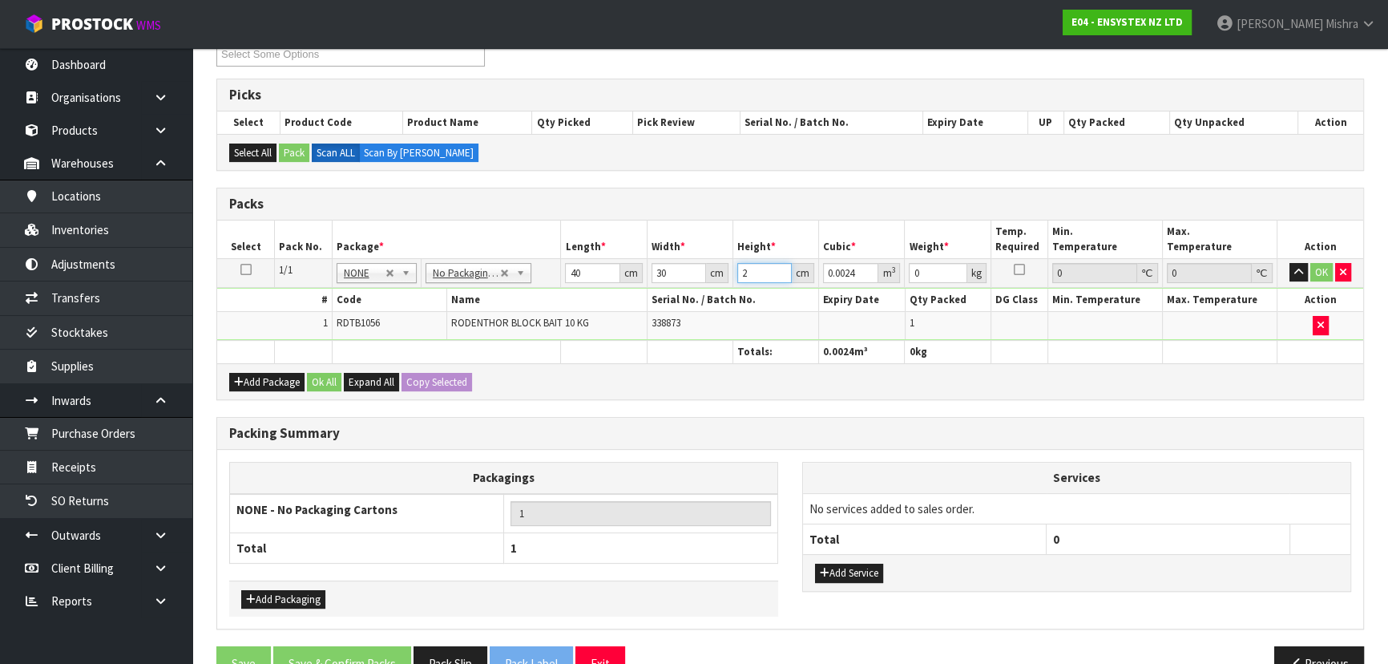
type input "0.03"
type input "11"
click at [321, 387] on button "Ok All" at bounding box center [324, 382] width 34 height 19
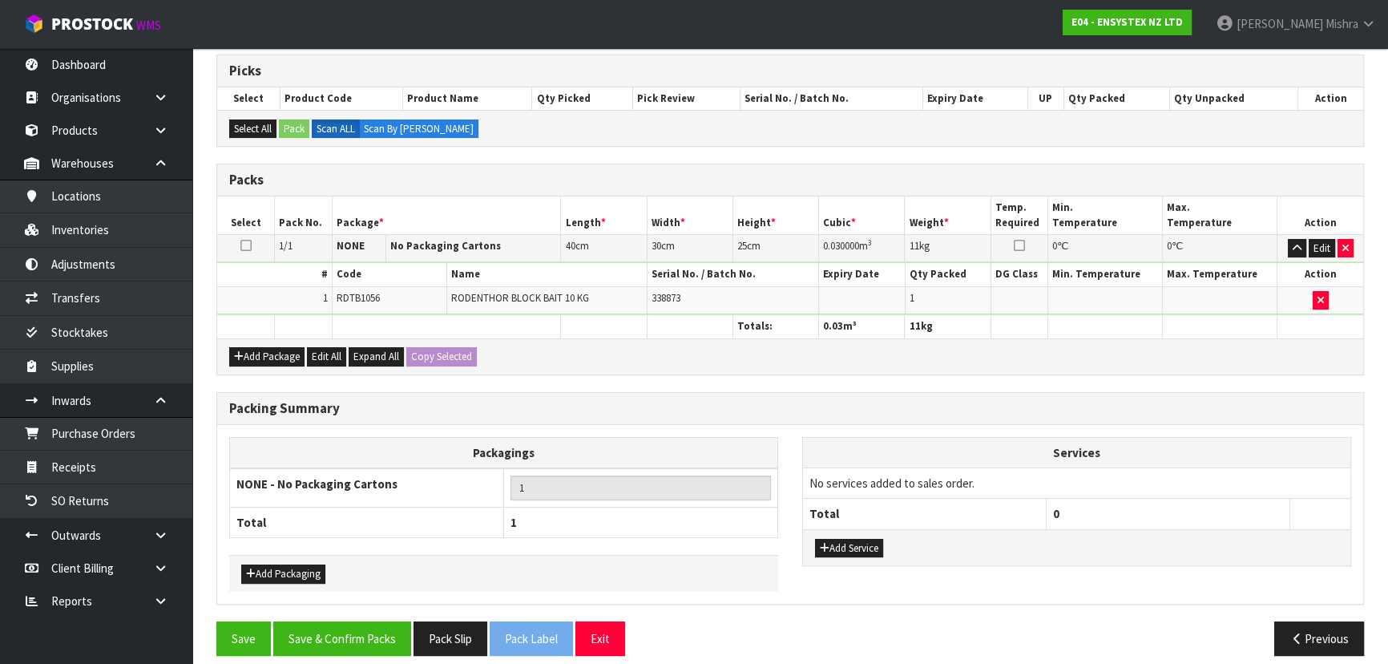
scroll to position [329, 0]
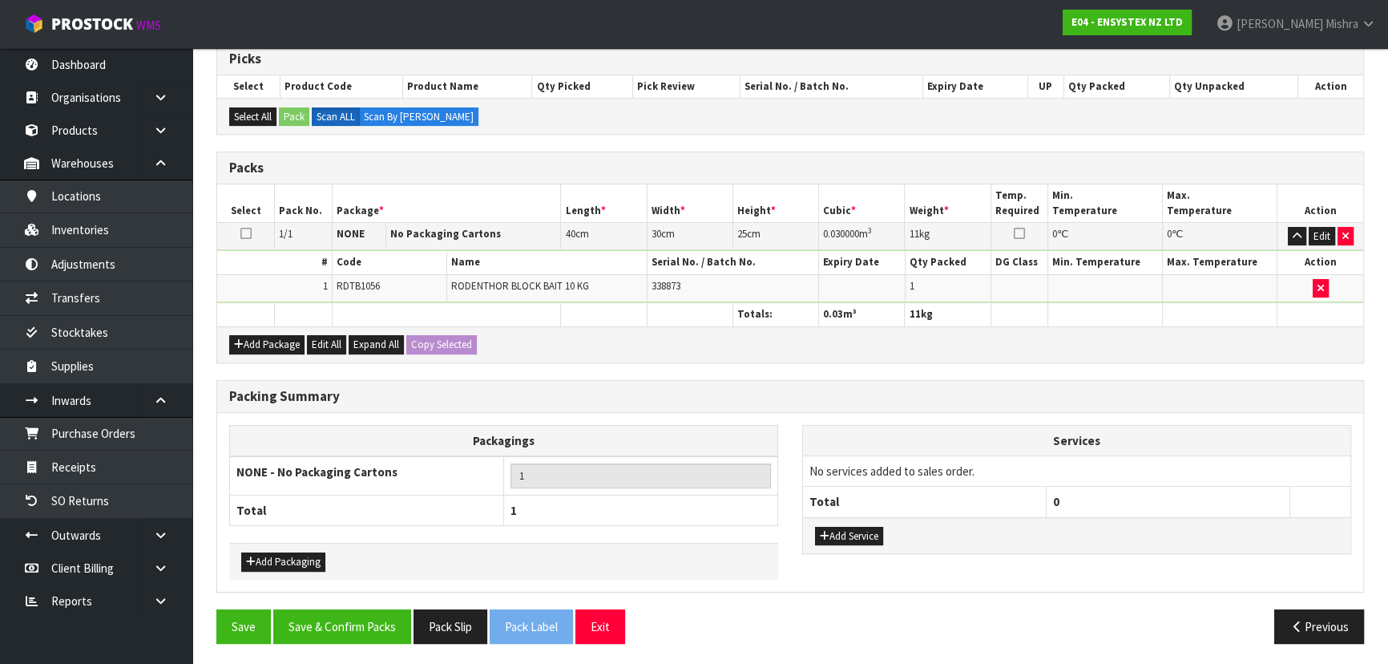
click at [352, 604] on div "Packing Summary Packagings NONE - No Packaging Cartons 1 Total 1 Add Packaging …" at bounding box center [790, 494] width 1172 height 229
click at [352, 613] on button "Save & Confirm Packs" at bounding box center [342, 626] width 138 height 34
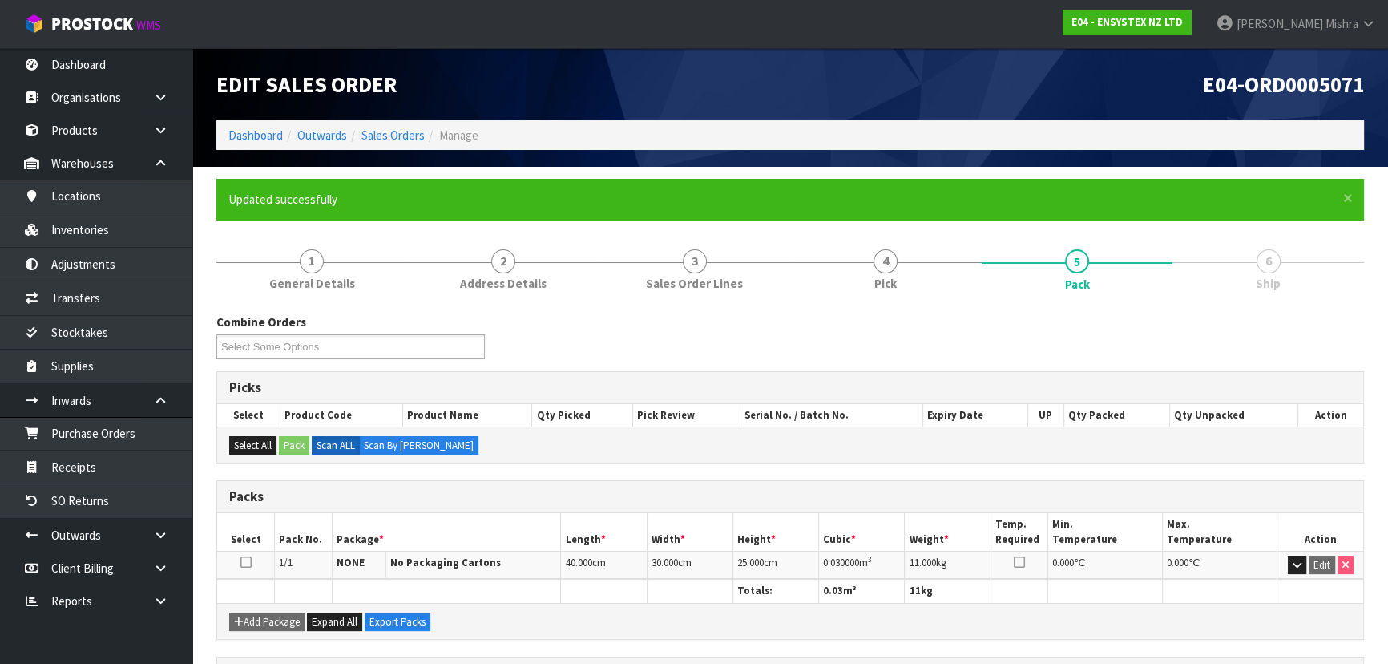
scroll to position [240, 0]
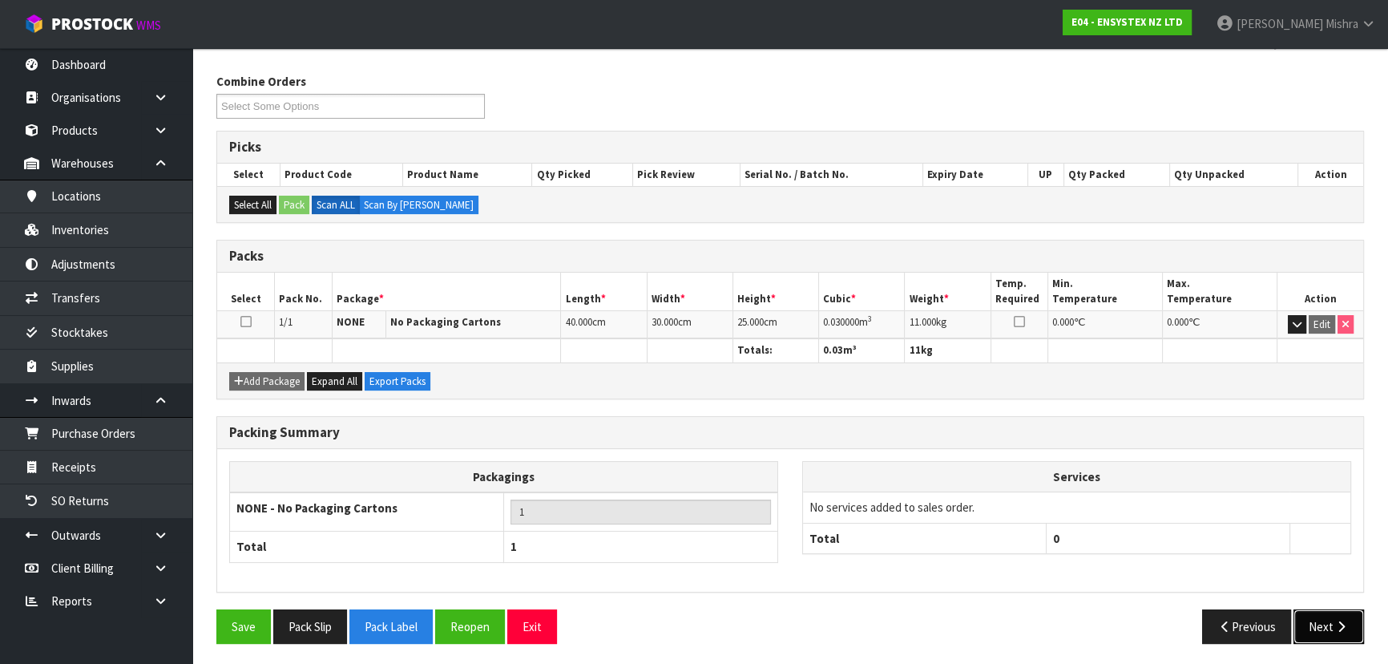
click at [1337, 625] on icon "button" at bounding box center [1341, 626] width 15 height 12
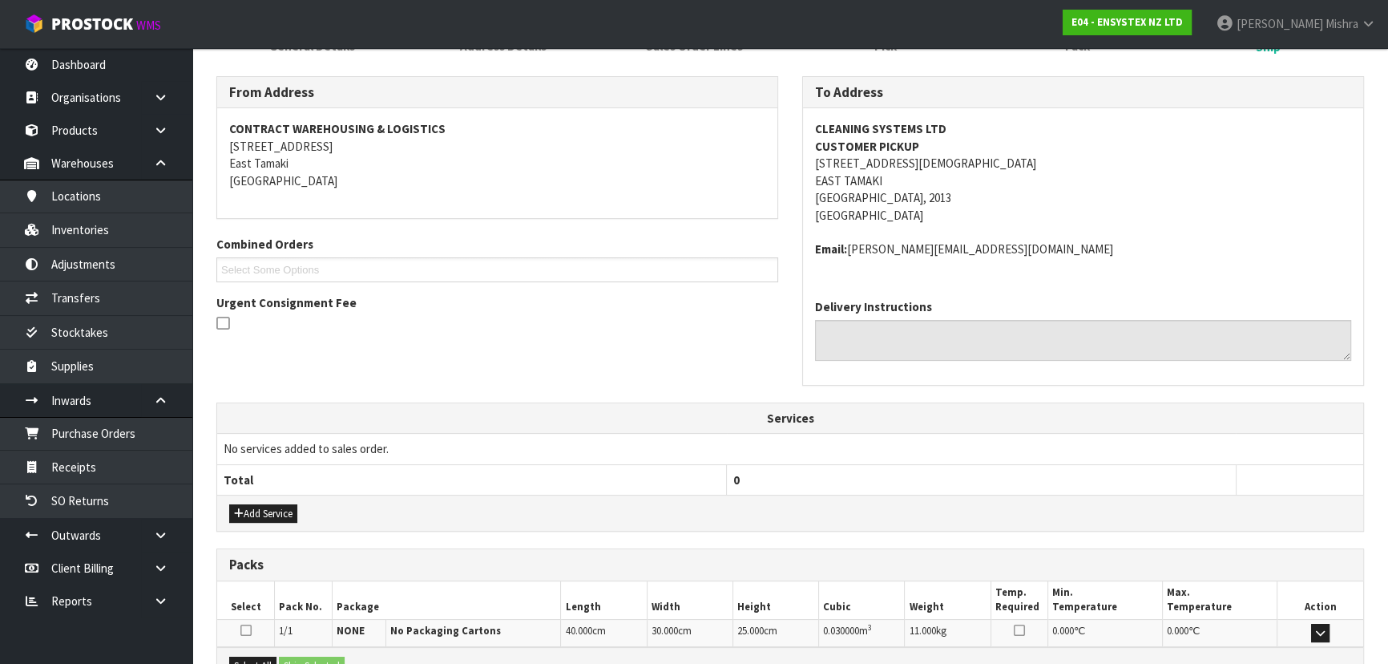
scroll to position [426, 0]
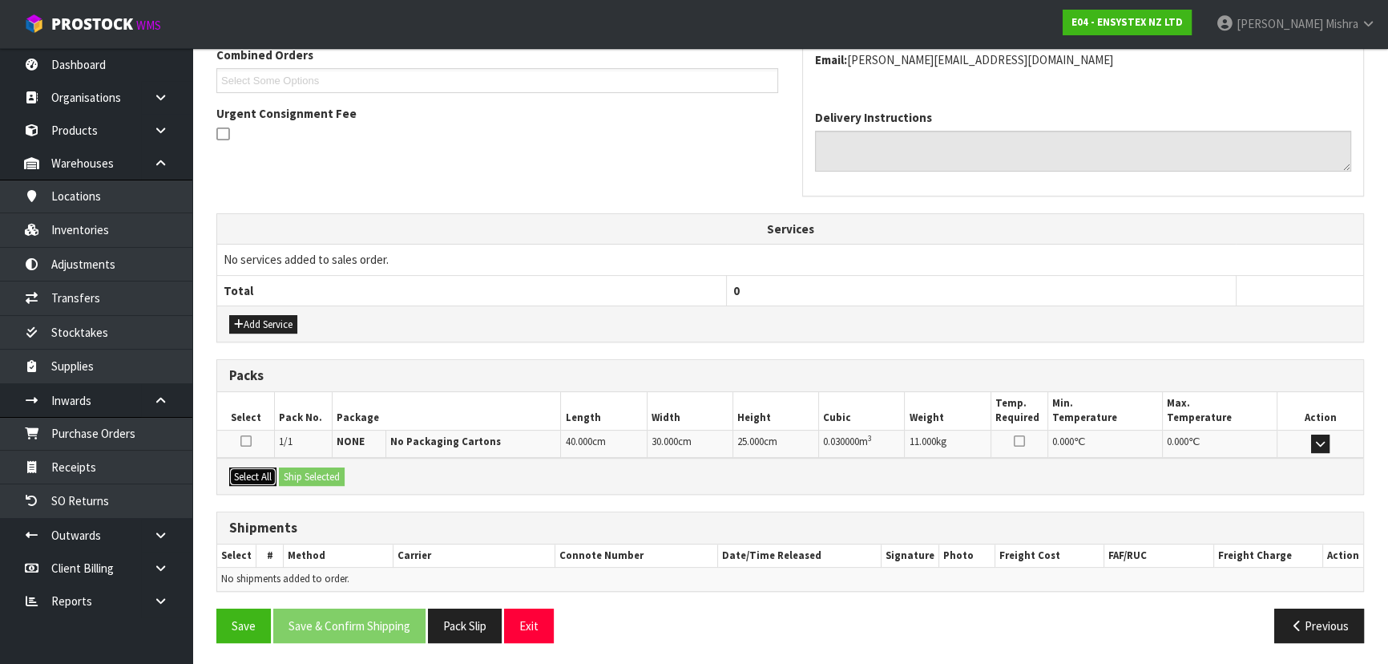
drag, startPoint x: 232, startPoint y: 479, endPoint x: 260, endPoint y: 479, distance: 27.3
click at [237, 479] on button "Select All" at bounding box center [252, 476] width 47 height 19
click at [325, 479] on button "Ship Selected" at bounding box center [312, 476] width 66 height 19
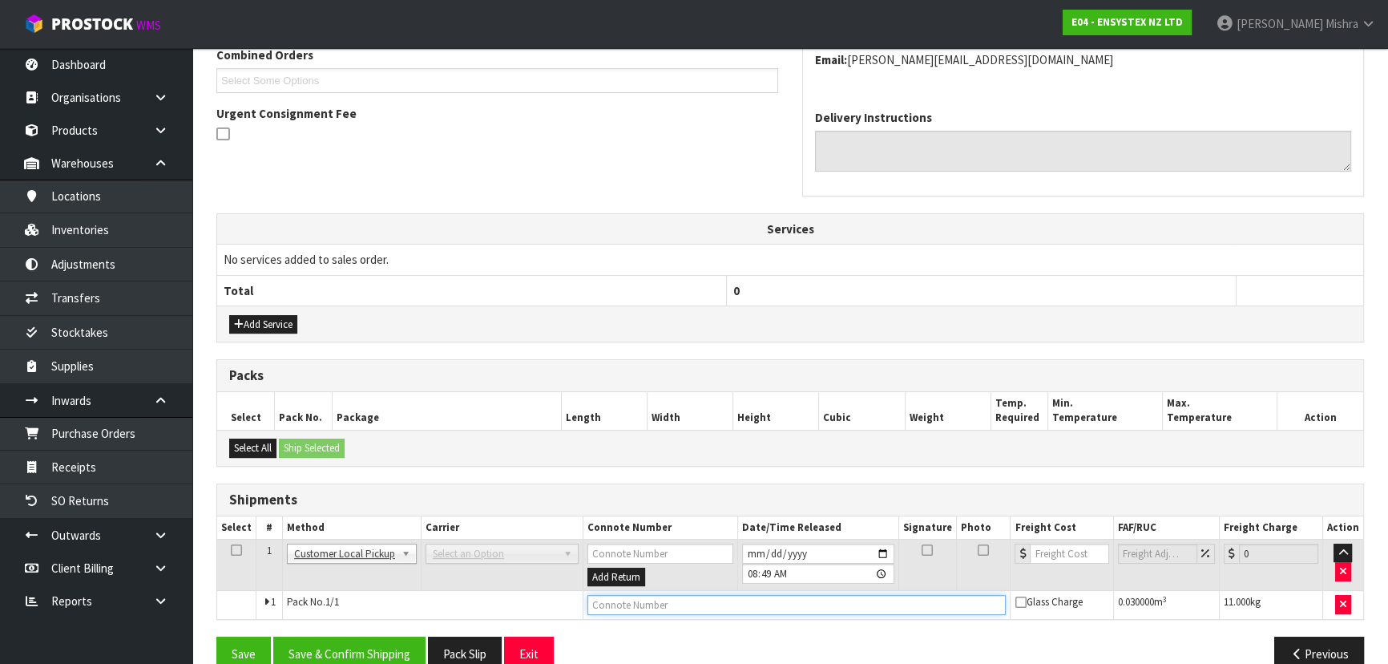
click at [647, 600] on input "text" at bounding box center [797, 605] width 419 height 20
type input "CUSTOMER COLLECTED"
click at [321, 639] on button "Save & Confirm Shipping" at bounding box center [349, 653] width 152 height 34
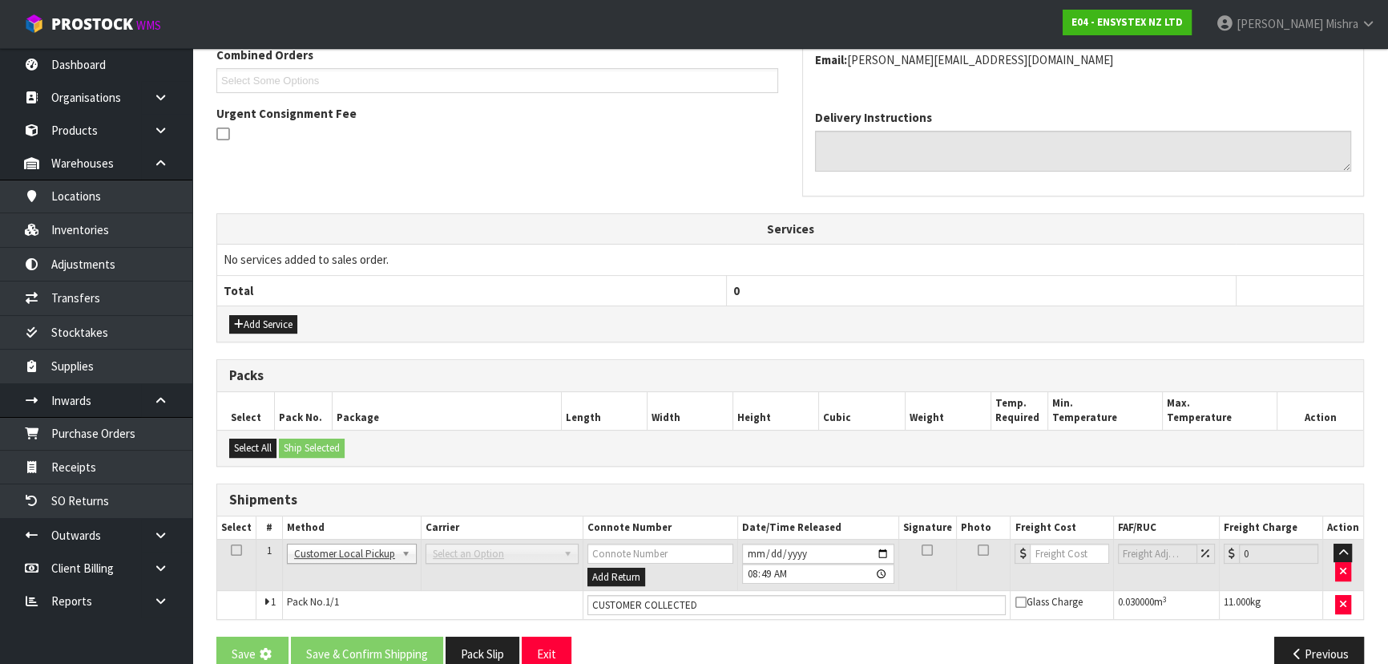
scroll to position [0, 0]
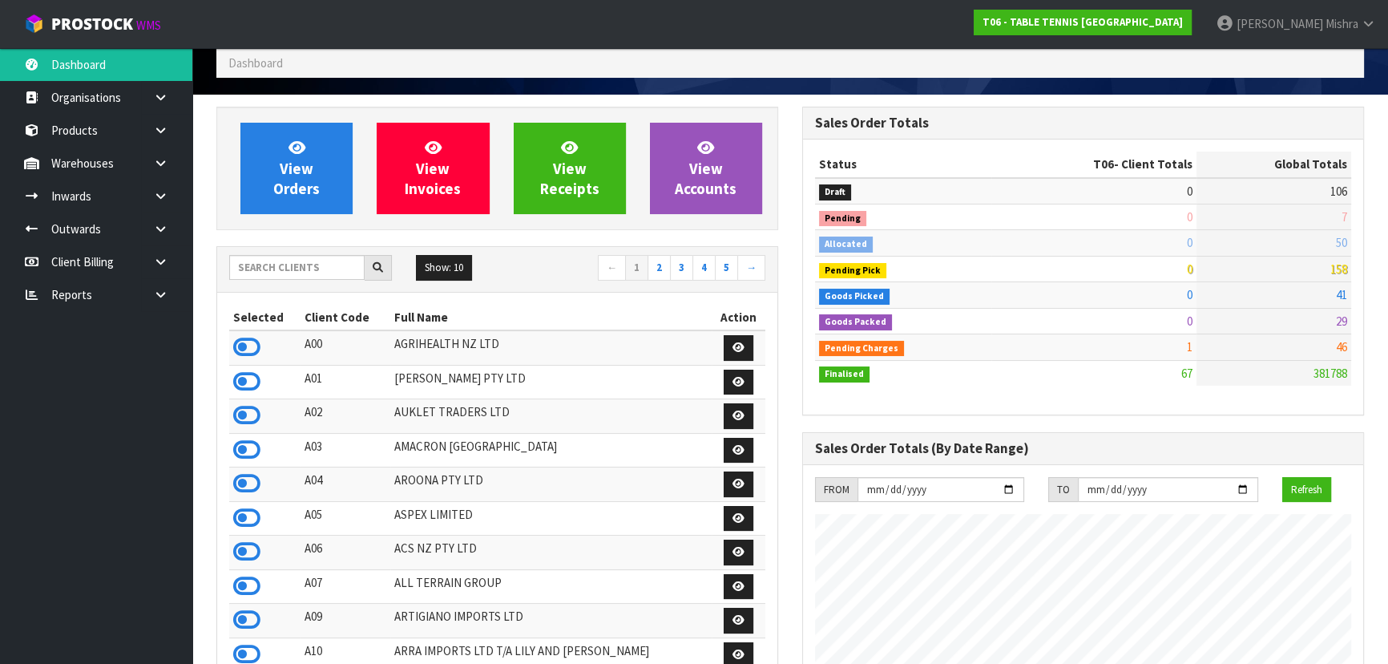
scroll to position [1031, 585]
click at [1343, 32] on link "Lalisha Mishra" at bounding box center [1296, 24] width 184 height 48
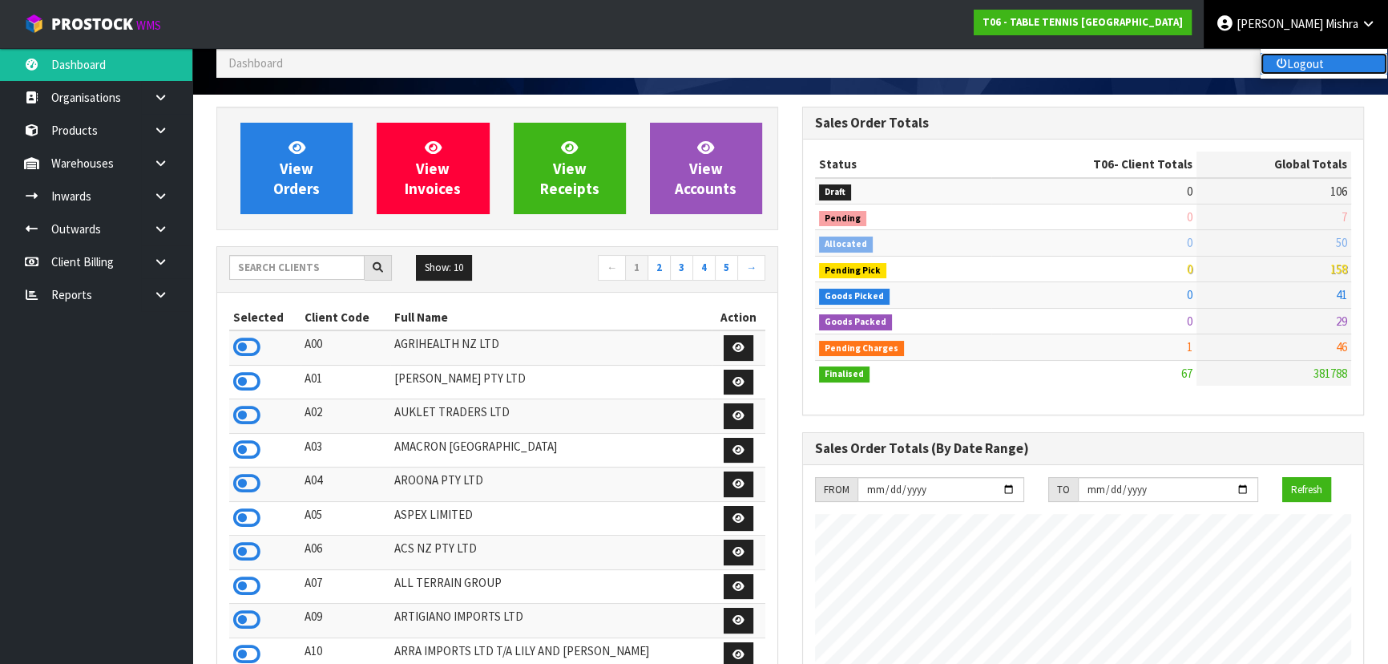
click at [1332, 53] on link "Logout" at bounding box center [1324, 64] width 127 height 22
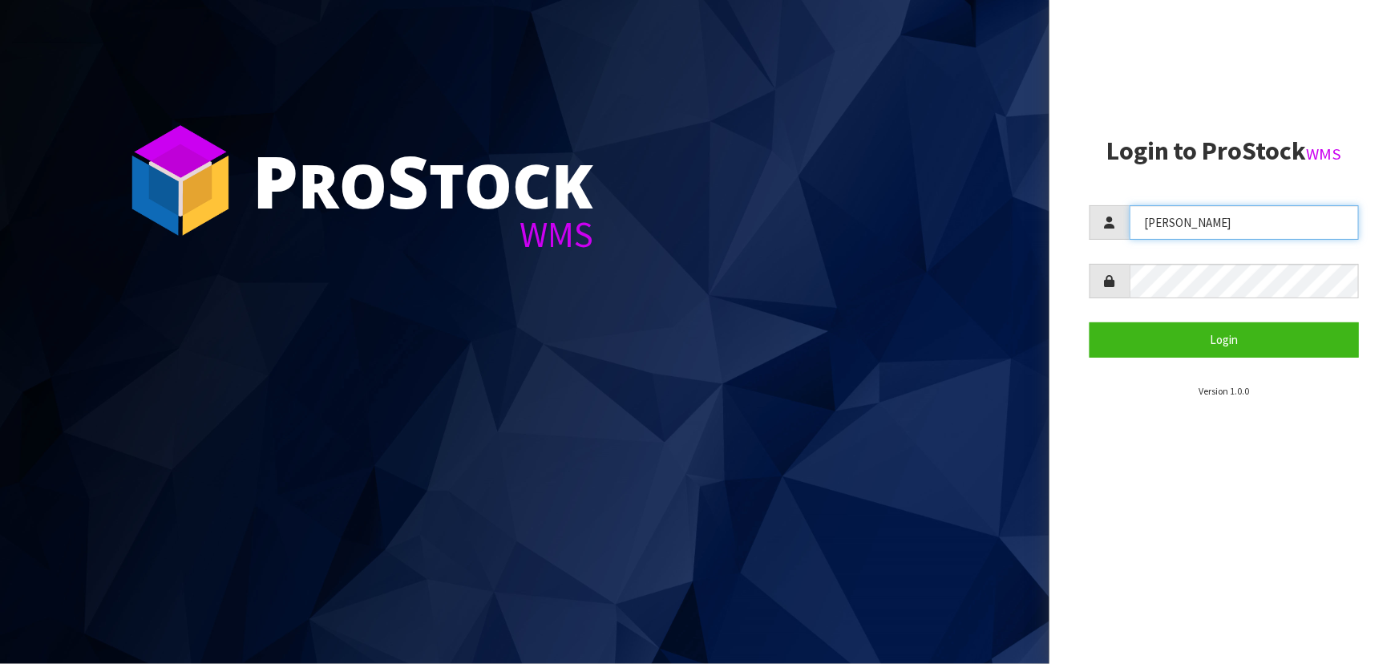
drag, startPoint x: 1211, startPoint y: 216, endPoint x: 1004, endPoint y: 232, distance: 207.4
click at [1008, 232] on div "P ro S tock WMS Login to ProStock WMS Lalisha Login Version 1.0.0" at bounding box center [699, 332] width 1399 height 664
type input "POLLY"
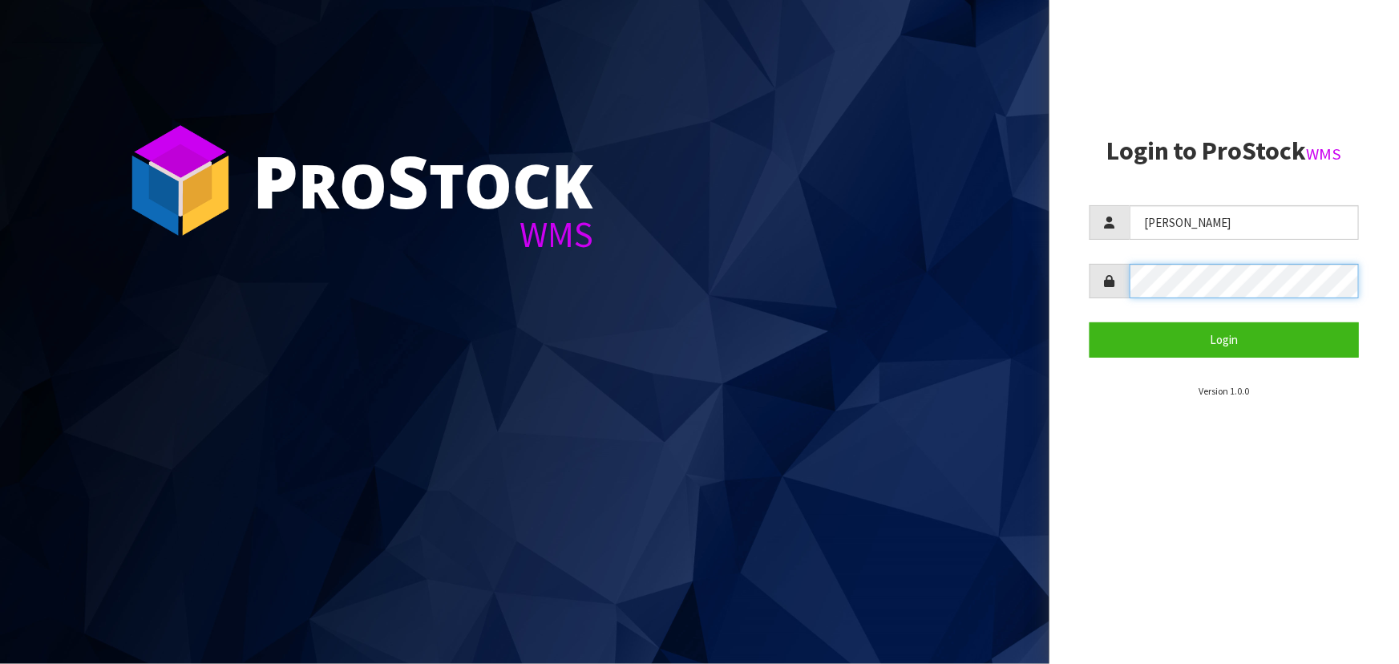
click at [1089, 322] on button "Login" at bounding box center [1223, 339] width 269 height 34
